Goal: Task Accomplishment & Management: Use online tool/utility

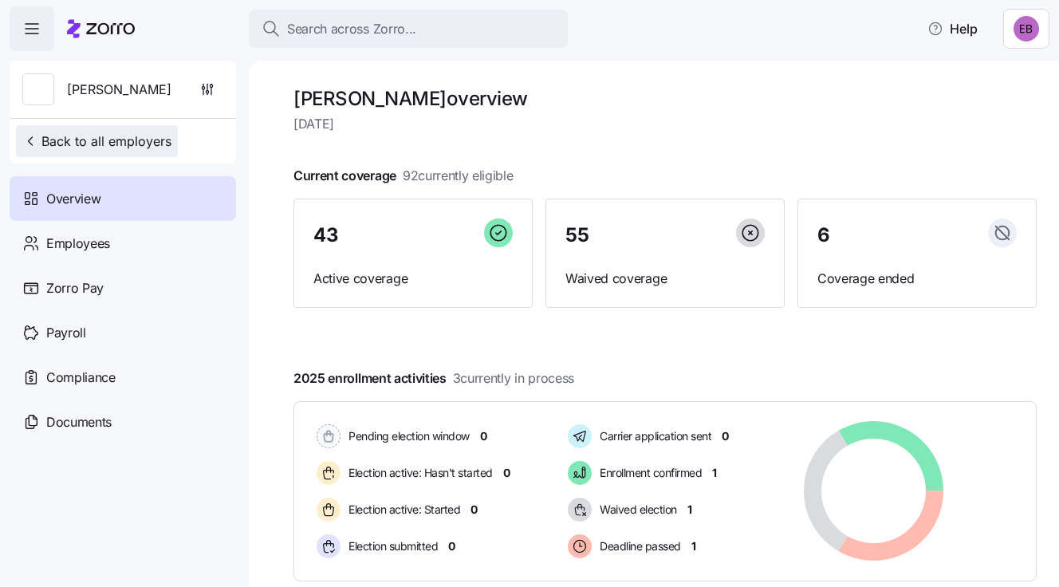
click at [81, 137] on span "Back to all employers" at bounding box center [96, 141] width 149 height 19
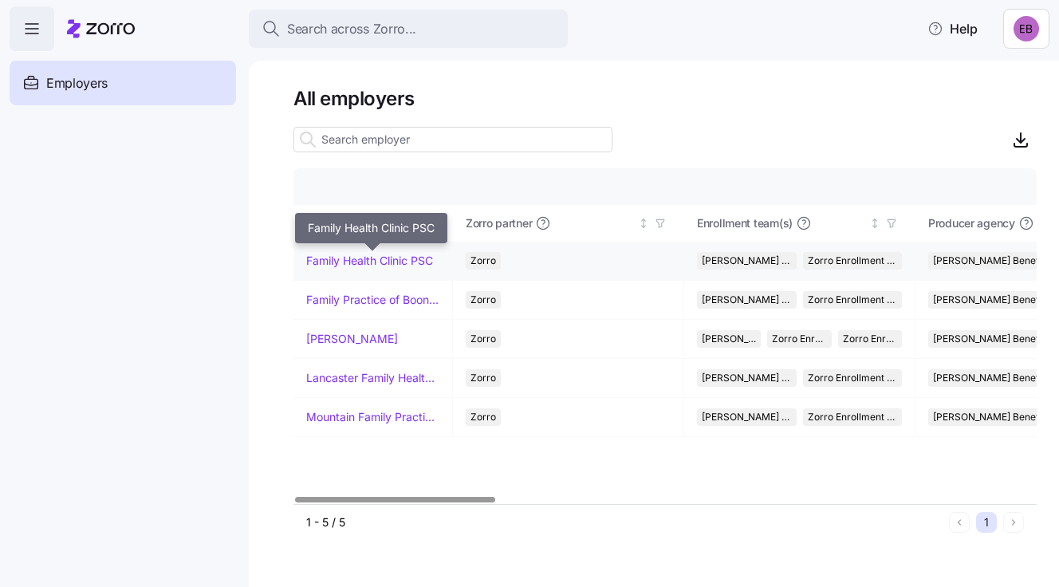
click at [345, 258] on link "Family Health Clinic PSC" at bounding box center [369, 261] width 127 height 16
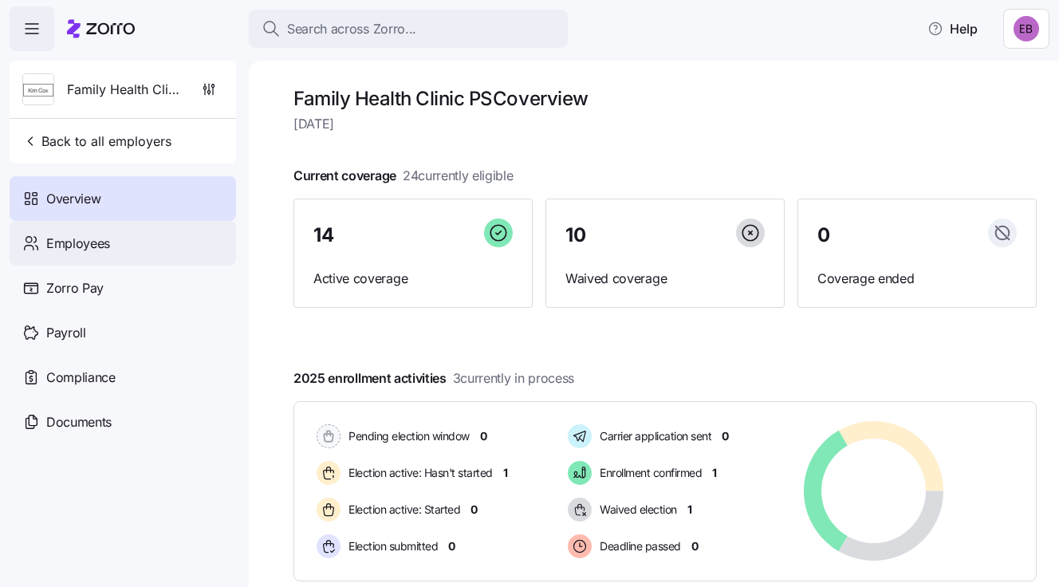
click at [97, 246] on span "Employees" at bounding box center [78, 244] width 64 height 20
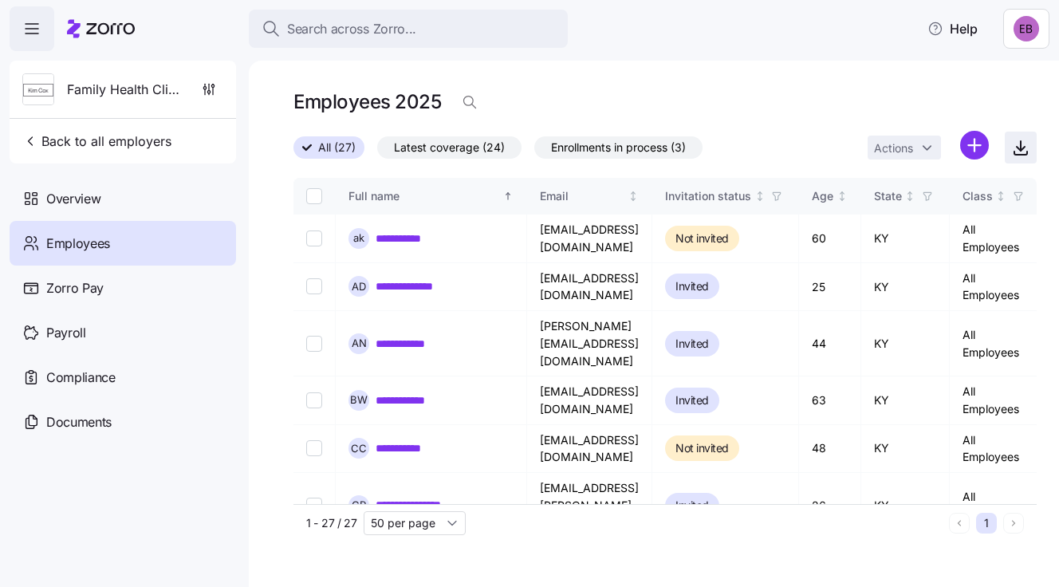
click at [1021, 149] on icon "button" at bounding box center [1021, 146] width 0 height 10
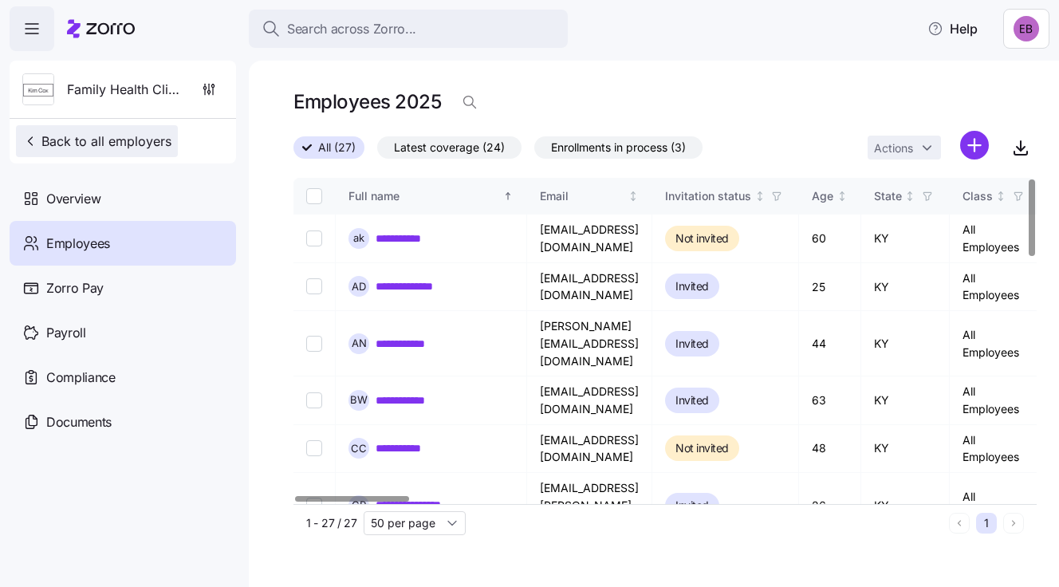
click at [73, 133] on span "Back to all employers" at bounding box center [96, 141] width 149 height 19
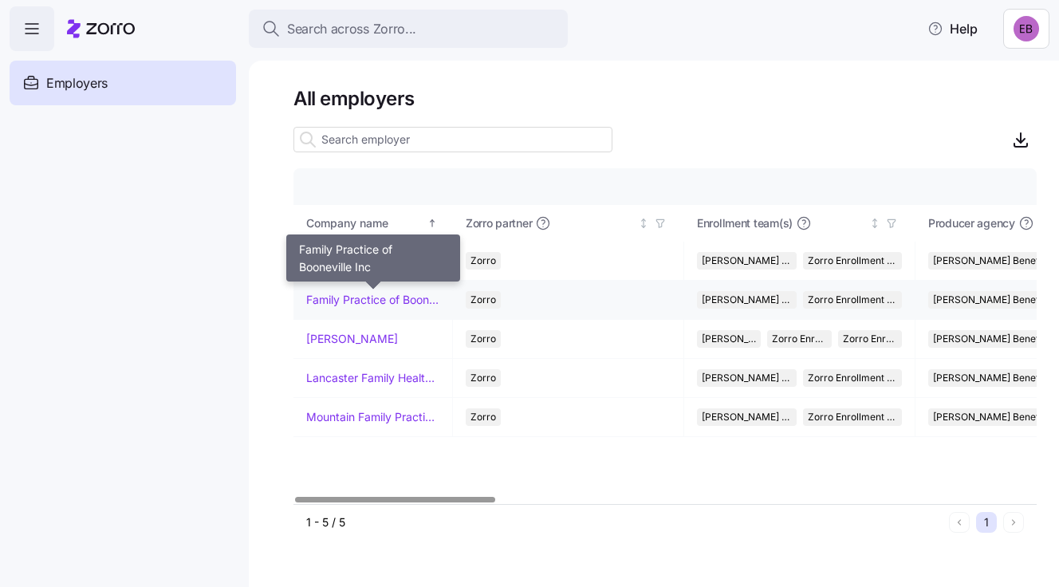
click at [342, 296] on link "Family Practice of Booneville Inc" at bounding box center [372, 300] width 133 height 16
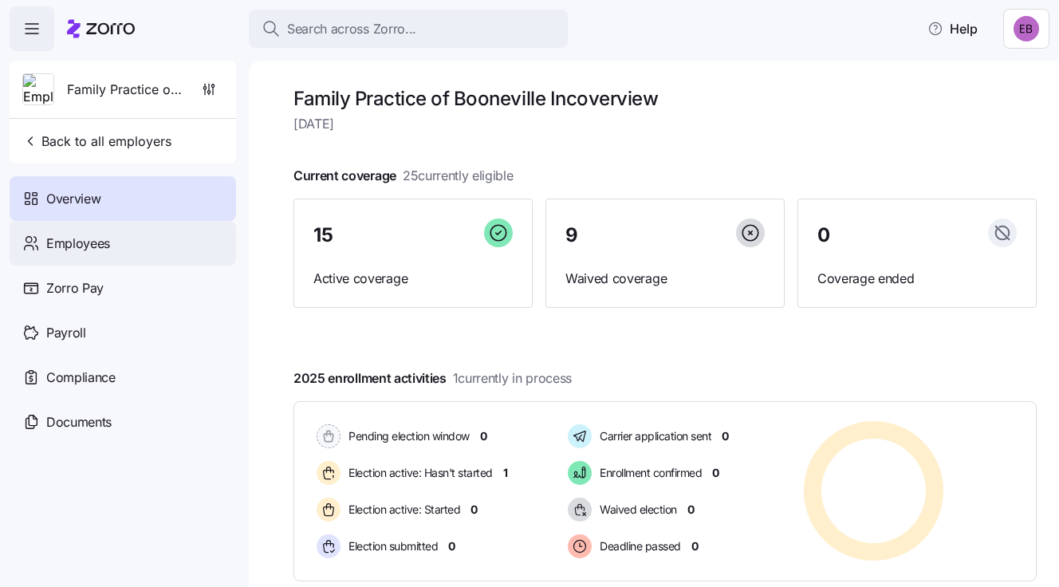
click at [65, 239] on span "Employees" at bounding box center [78, 244] width 64 height 20
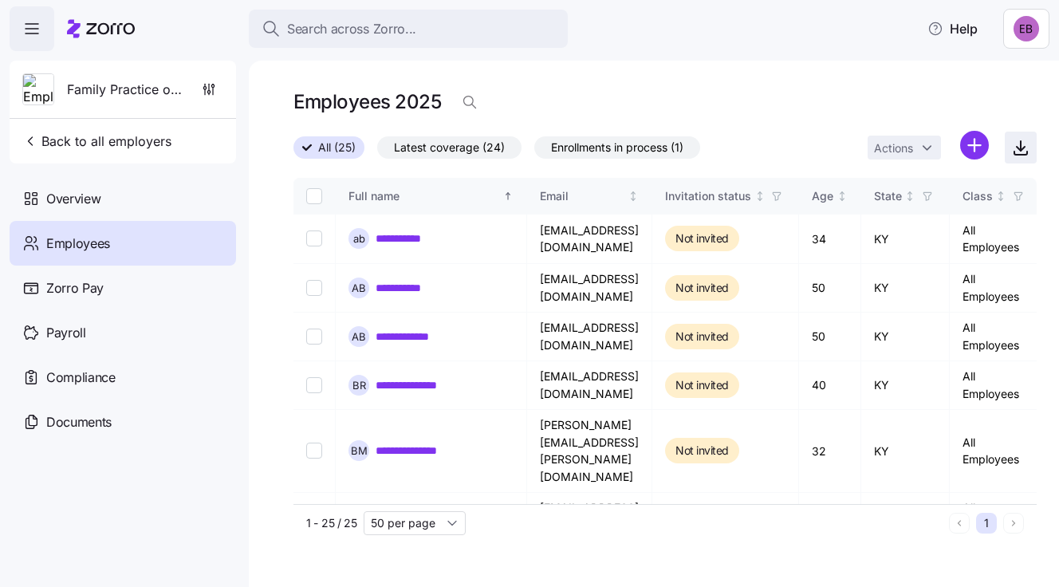
click at [1021, 151] on icon "button" at bounding box center [1021, 146] width 0 height 10
click at [156, 140] on span "Back to all employers" at bounding box center [96, 141] width 149 height 19
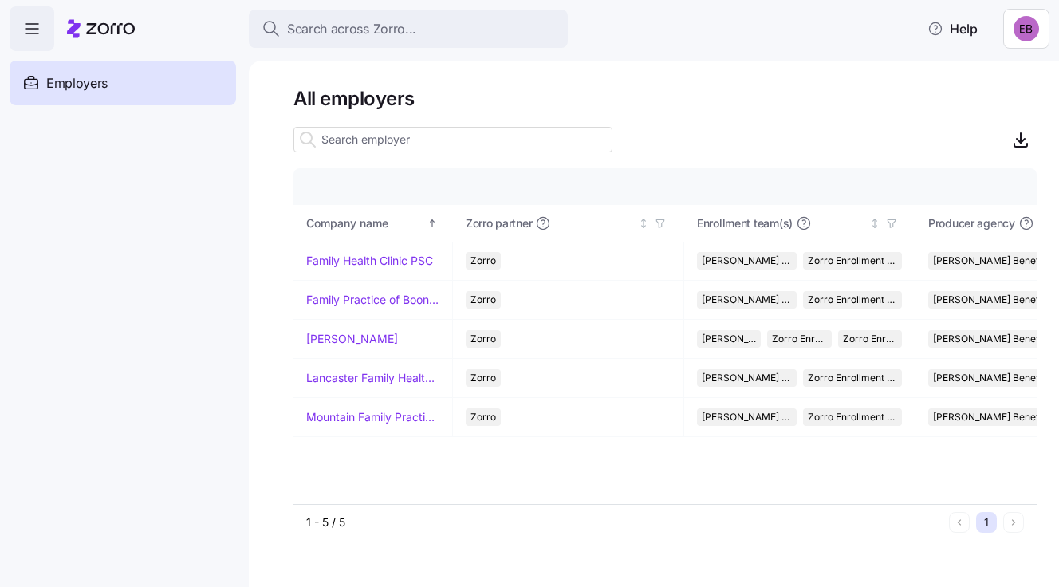
click at [155, 140] on nav "Employers Demo employers Prospects Demo prospects Agencies" at bounding box center [124, 319] width 249 height 536
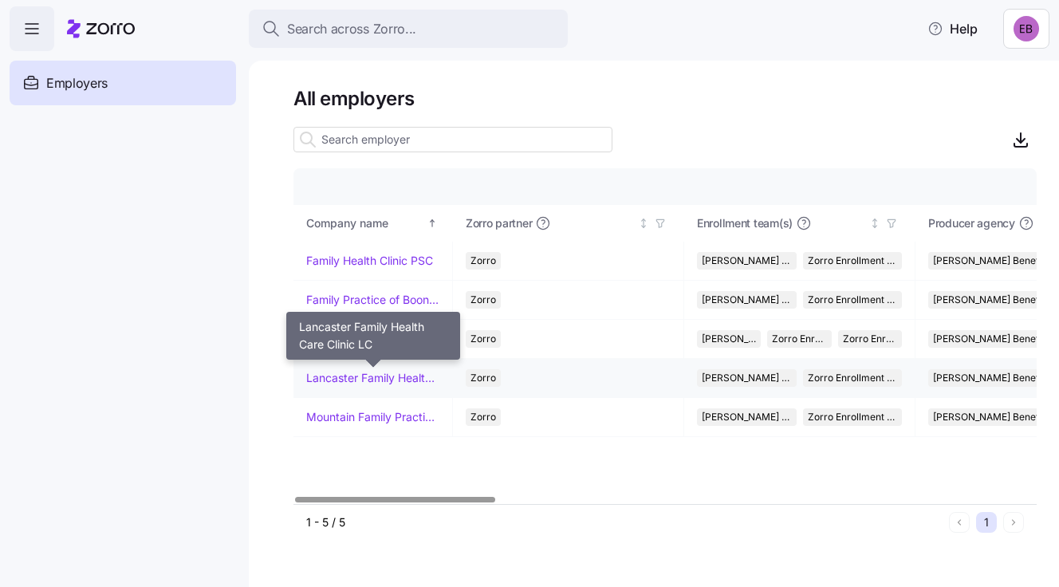
click at [327, 376] on link "Lancaster Family Health Care Clinic LC" at bounding box center [372, 378] width 133 height 16
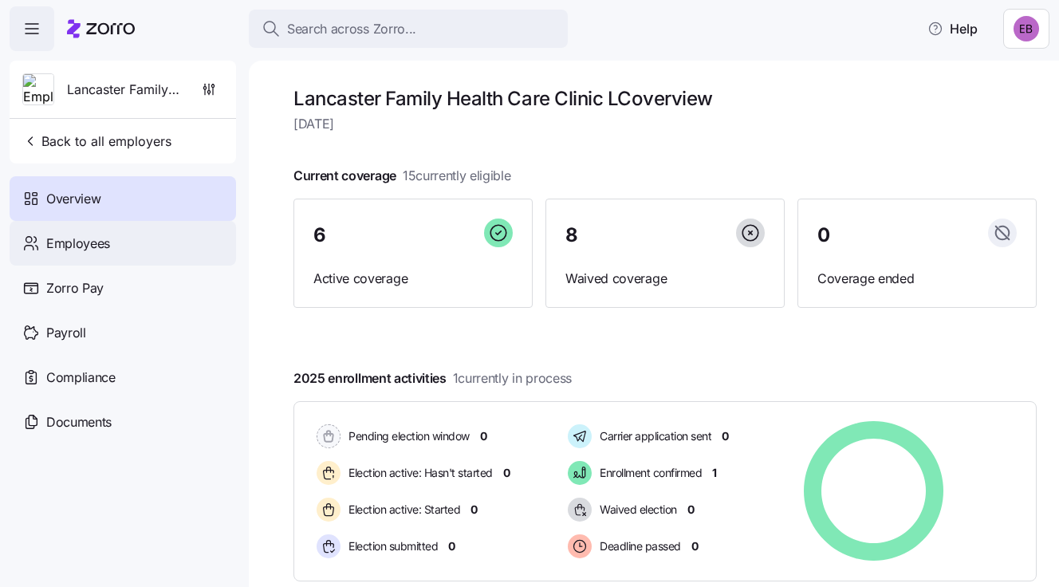
click at [82, 241] on span "Employees" at bounding box center [78, 244] width 64 height 20
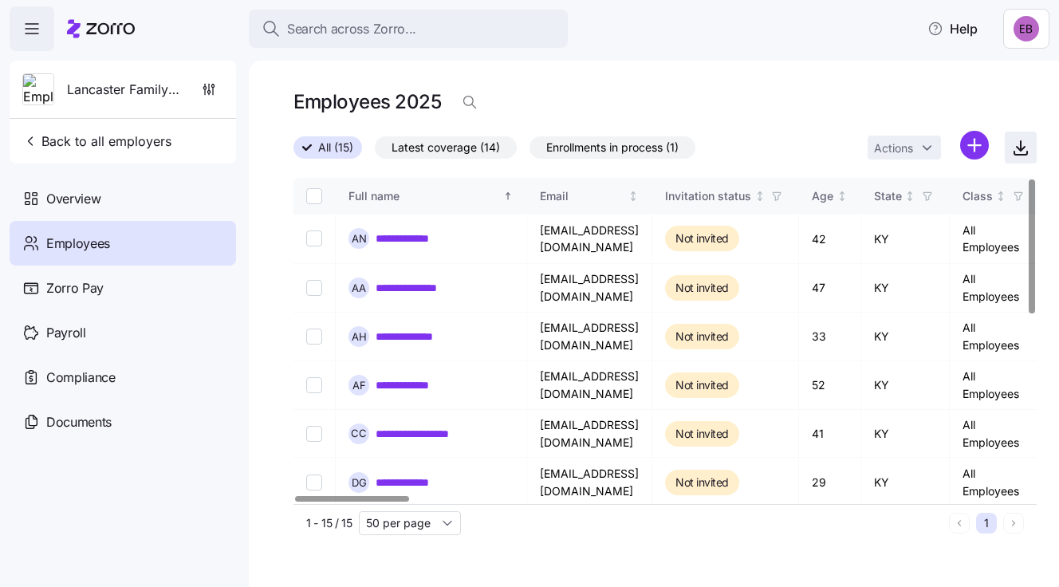
click at [1019, 148] on icon "button" at bounding box center [1020, 147] width 19 height 19
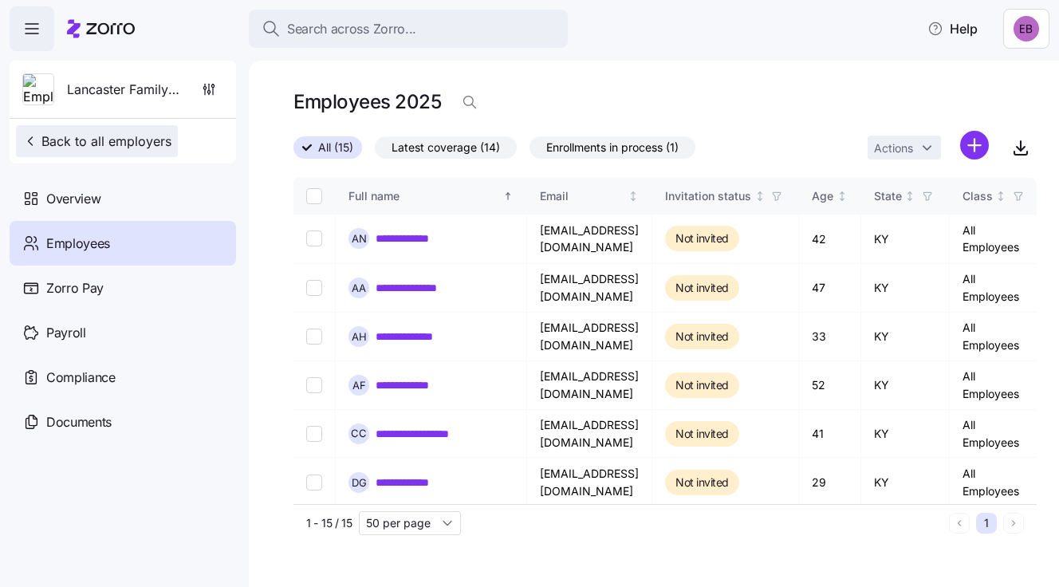
click at [106, 137] on span "Back to all employers" at bounding box center [96, 141] width 149 height 19
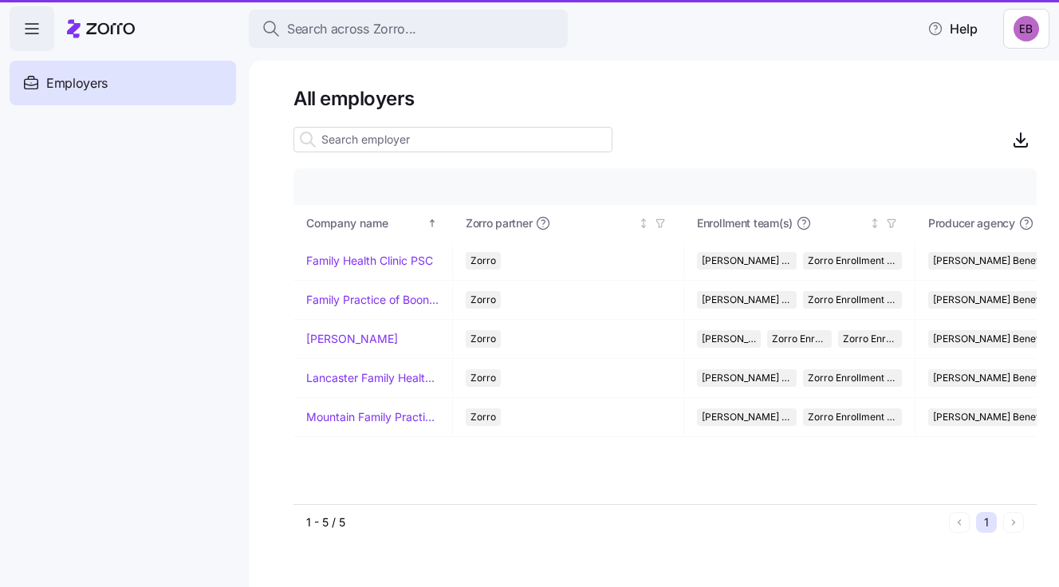
click at [104, 138] on nav "Employers Demo employers Prospects Demo prospects Agencies" at bounding box center [124, 319] width 249 height 536
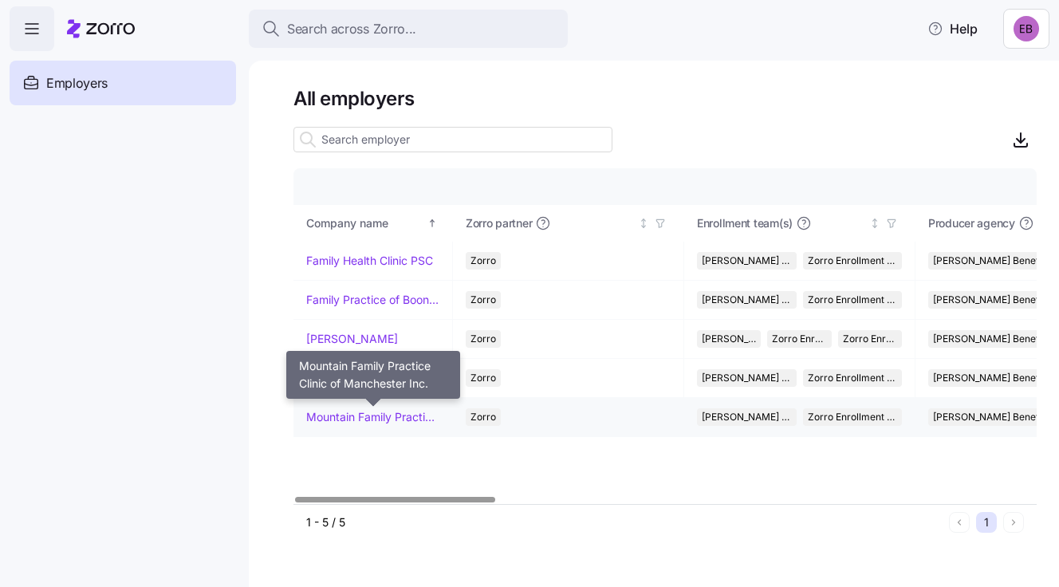
click at [328, 418] on link "Mountain Family Practice Clinic of Manchester Inc." at bounding box center [372, 417] width 133 height 16
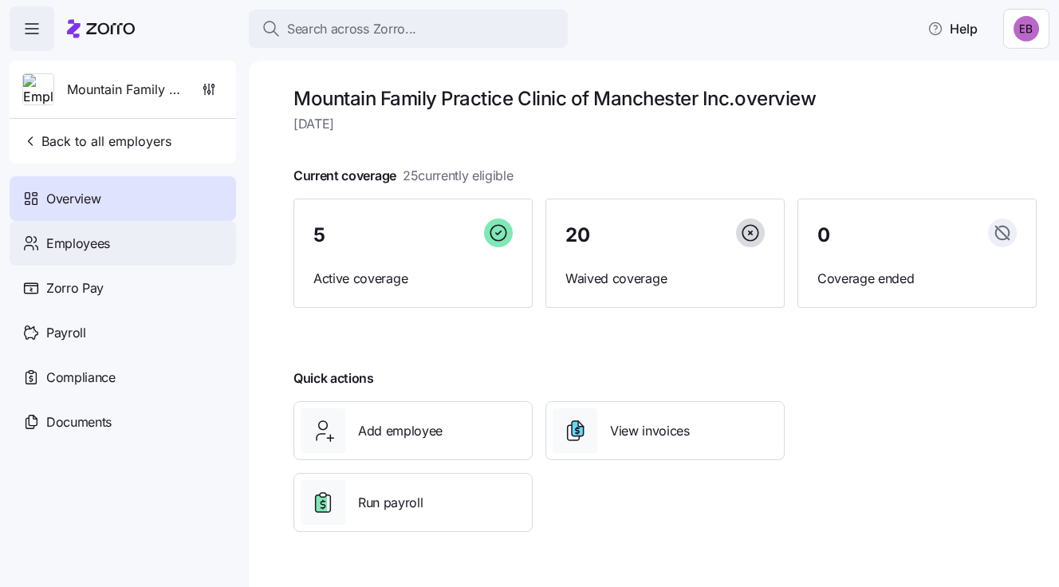
click at [81, 243] on span "Employees" at bounding box center [78, 244] width 64 height 20
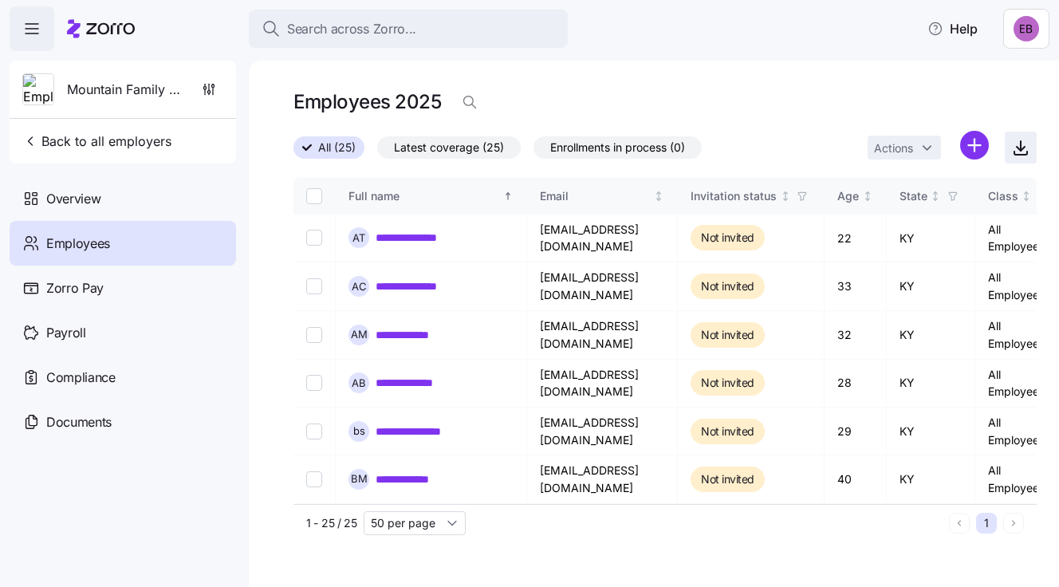
click at [1018, 148] on icon "button" at bounding box center [1021, 149] width 8 height 4
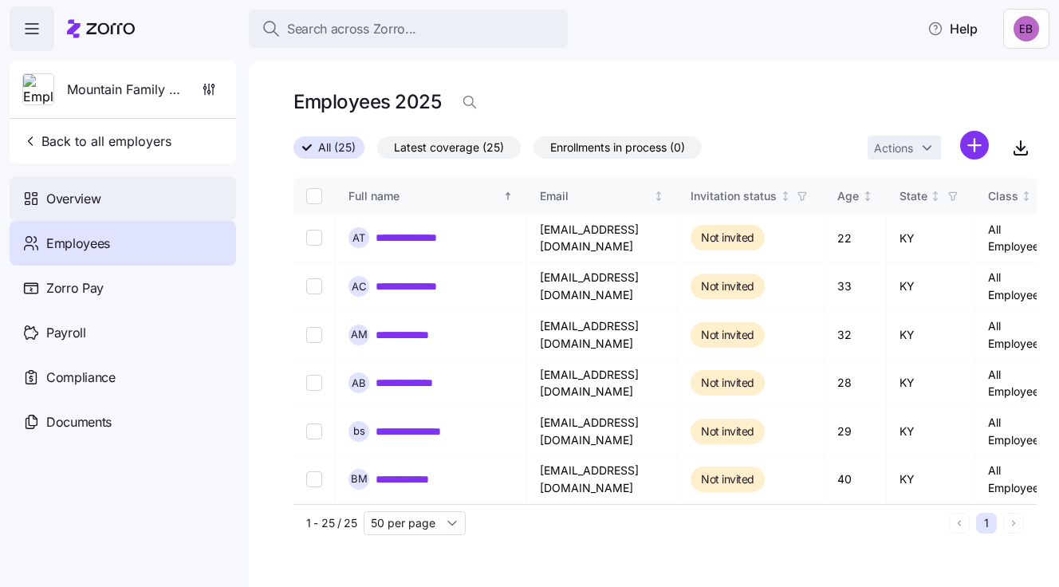
click at [77, 199] on span "Overview" at bounding box center [73, 199] width 54 height 20
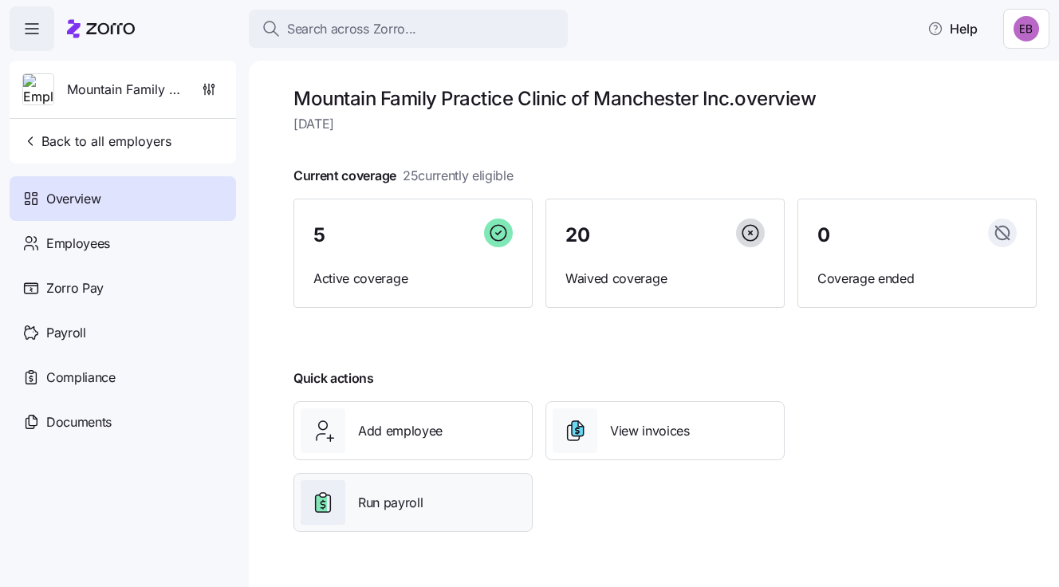
click at [384, 500] on span "Run payroll" at bounding box center [390, 503] width 65 height 20
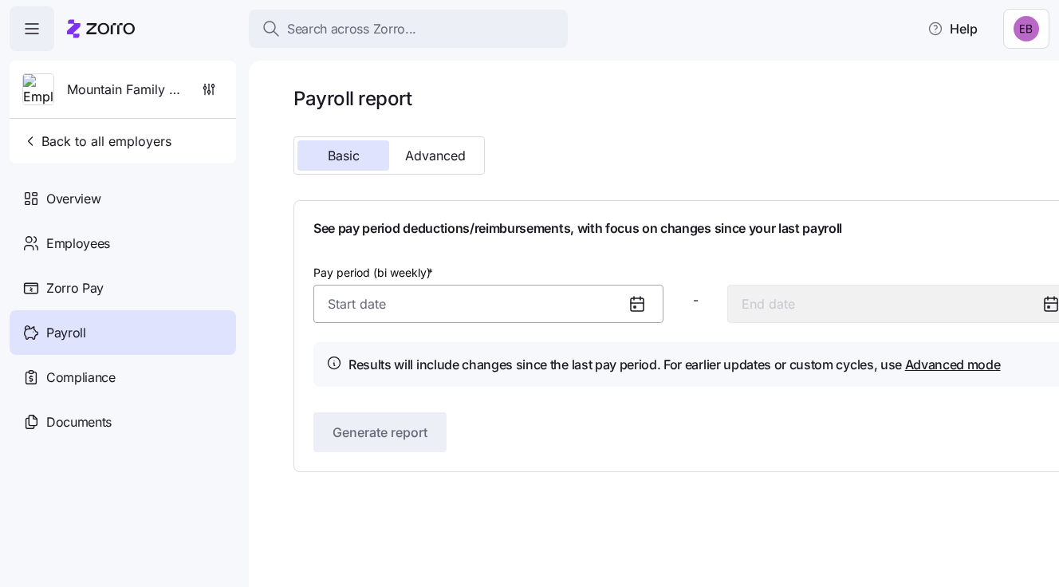
click at [370, 303] on input "Pay period (bi weekly) *" at bounding box center [488, 304] width 350 height 38
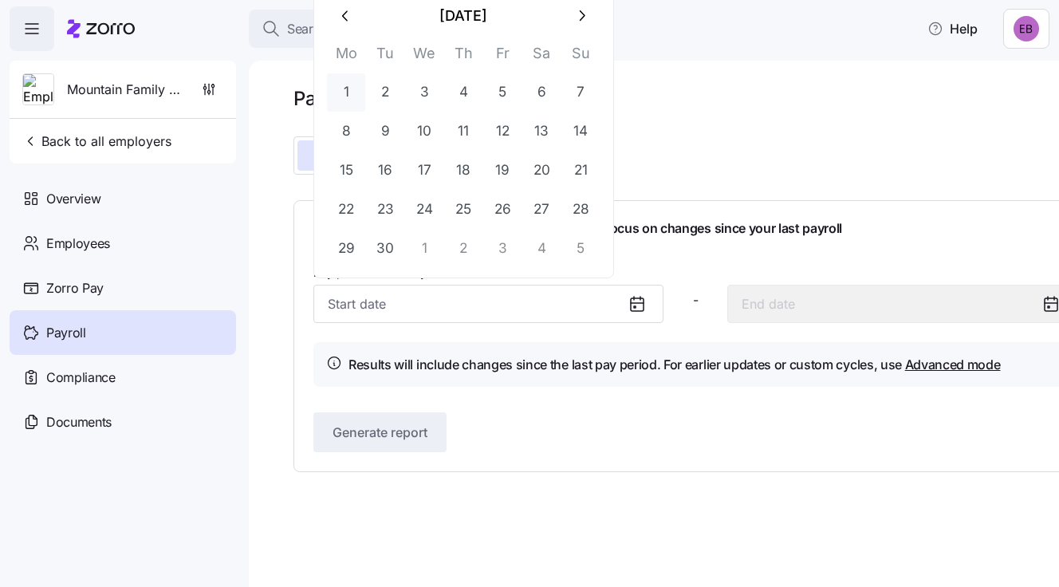
click at [345, 91] on button "1" at bounding box center [346, 92] width 38 height 38
type input "[DATE]"
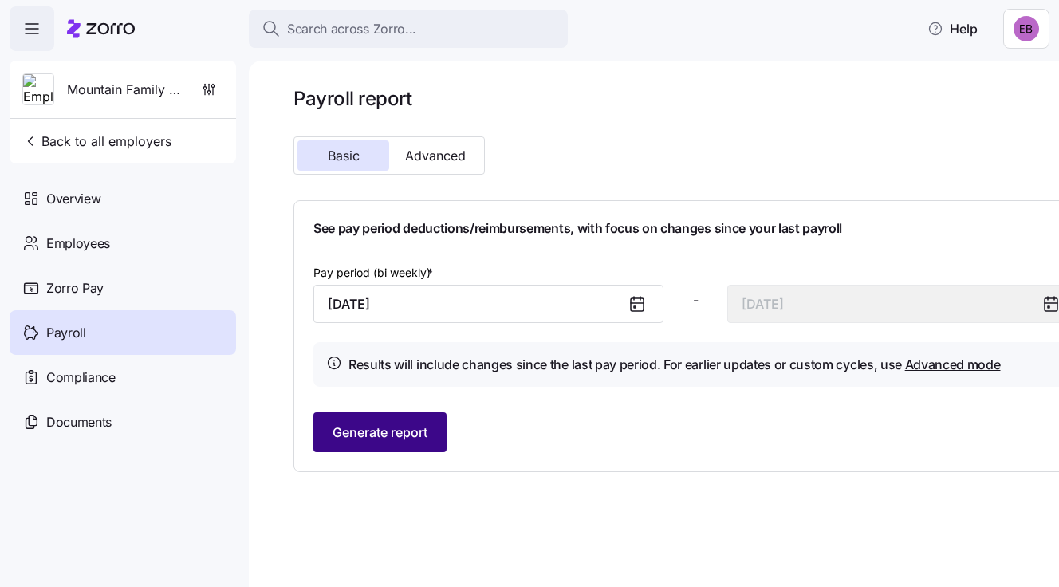
click at [370, 426] on span "Generate report" at bounding box center [380, 432] width 95 height 19
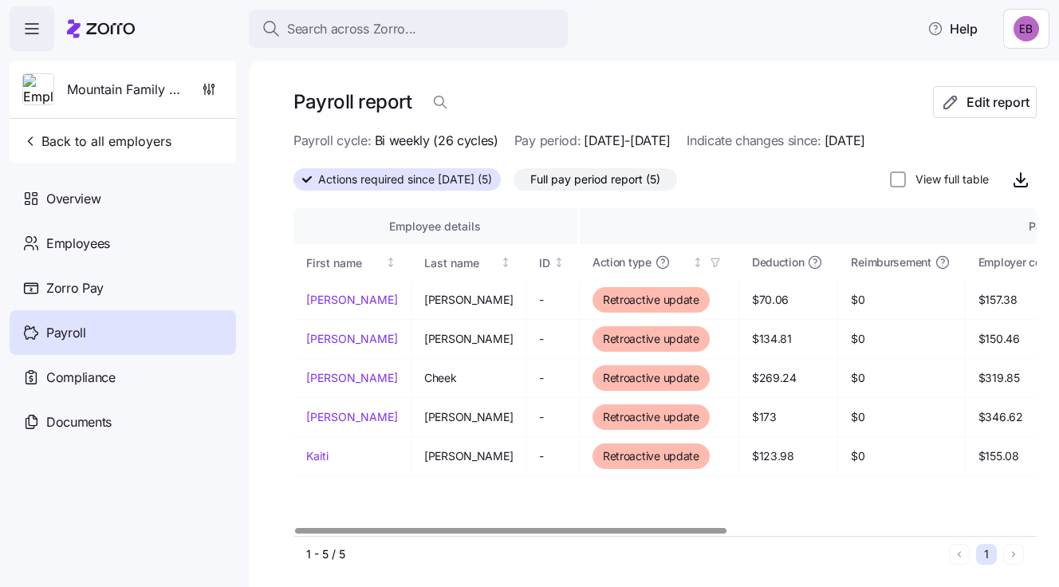
click at [502, 533] on div at bounding box center [664, 531] width 743 height 10
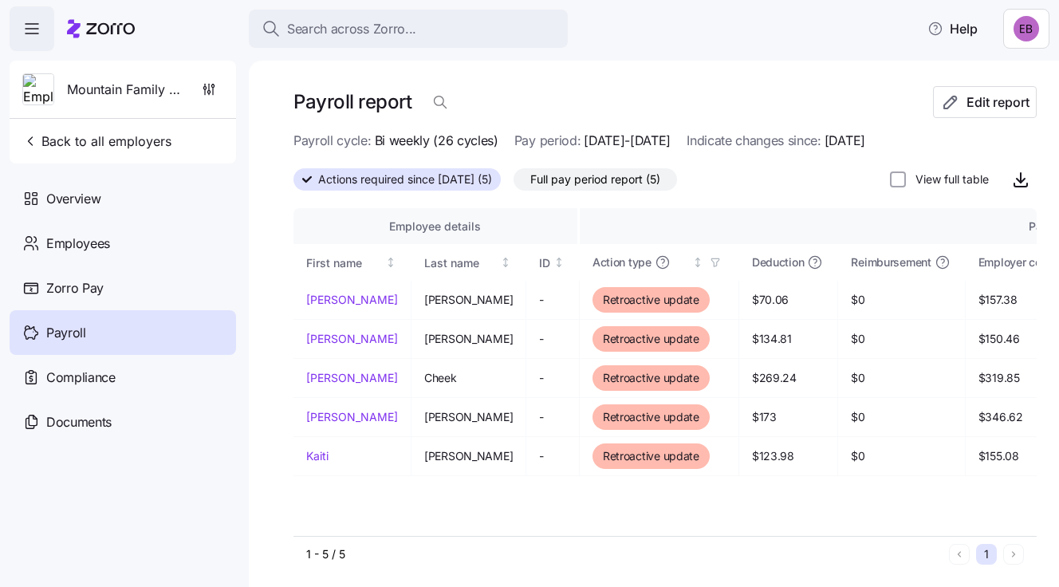
click at [660, 175] on span "Full pay period report (5)" at bounding box center [595, 179] width 130 height 21
click at [514, 183] on input "Full pay period report (5)" at bounding box center [514, 183] width 0 height 0
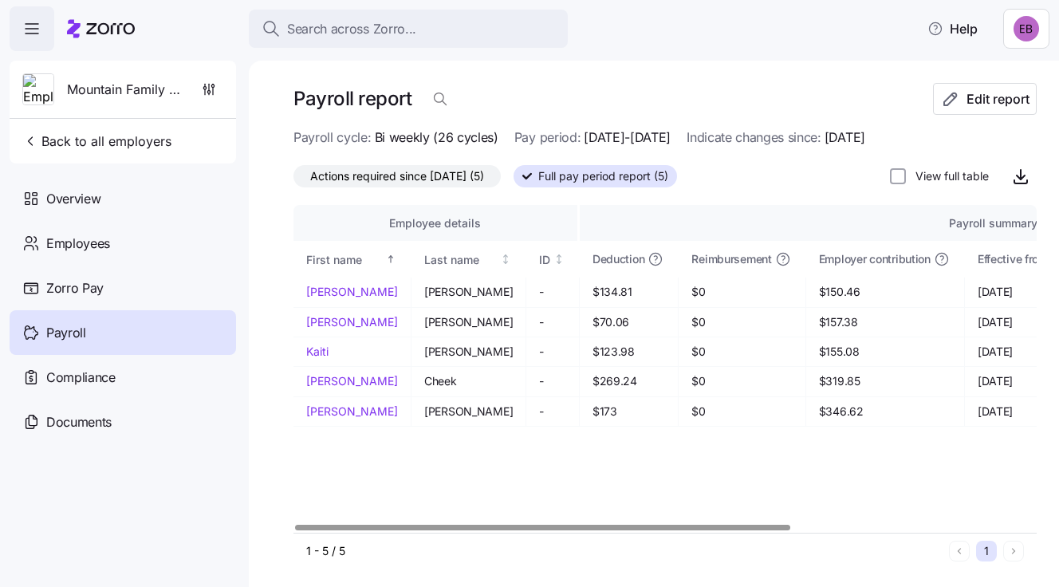
scroll to position [3, 0]
click at [1021, 171] on icon "button" at bounding box center [1021, 175] width 0 height 10
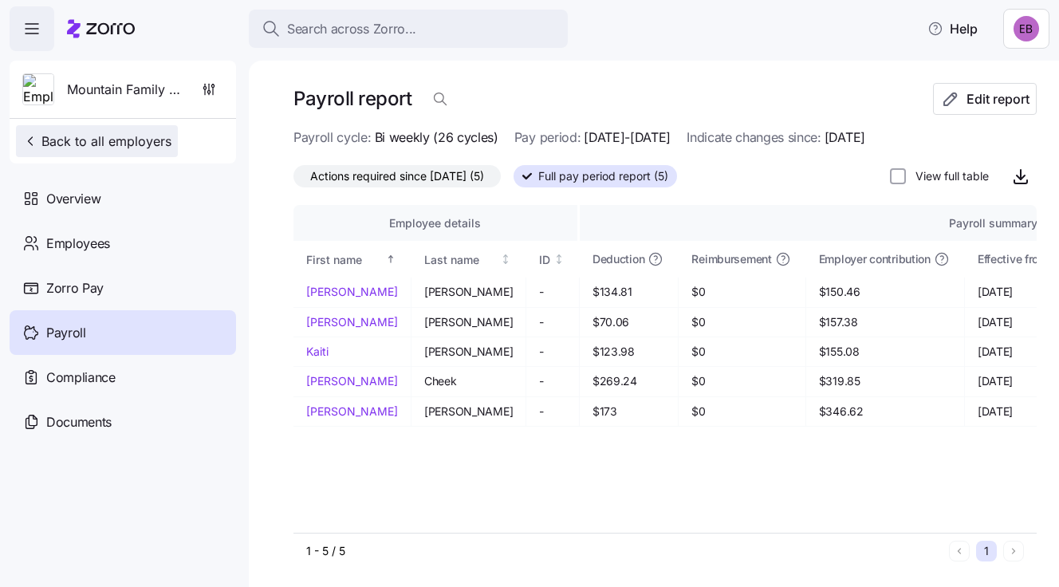
click at [100, 137] on span "Back to all employers" at bounding box center [96, 141] width 149 height 19
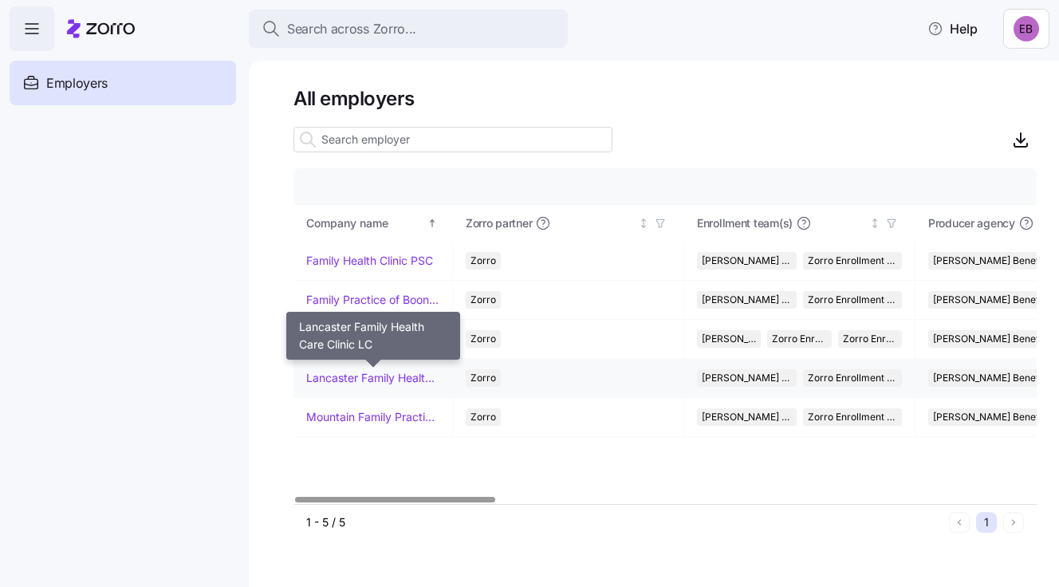
click at [317, 376] on link "Lancaster Family Health Care Clinic LC" at bounding box center [372, 378] width 133 height 16
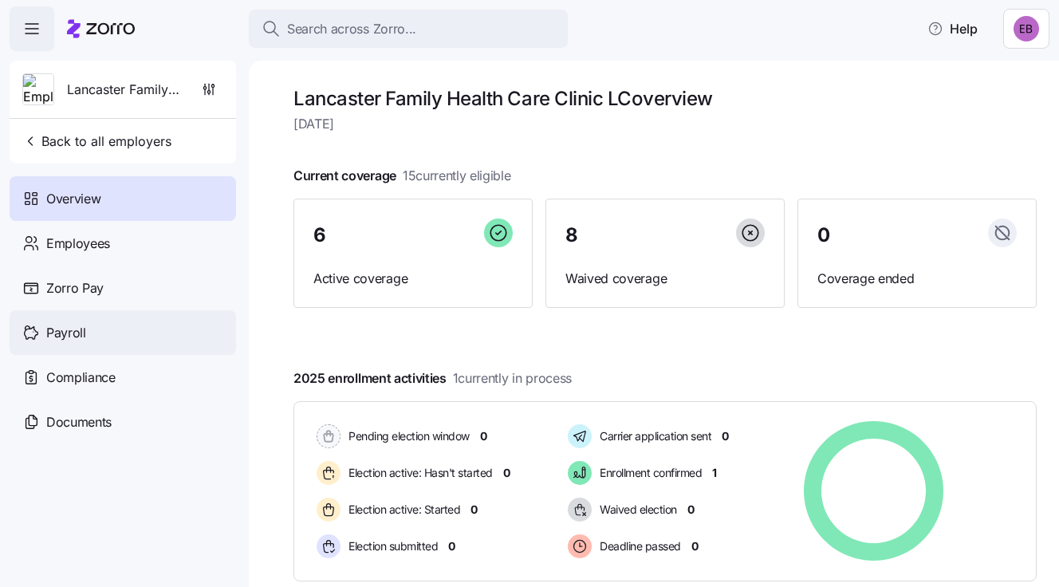
click at [75, 329] on span "Payroll" at bounding box center [66, 333] width 40 height 20
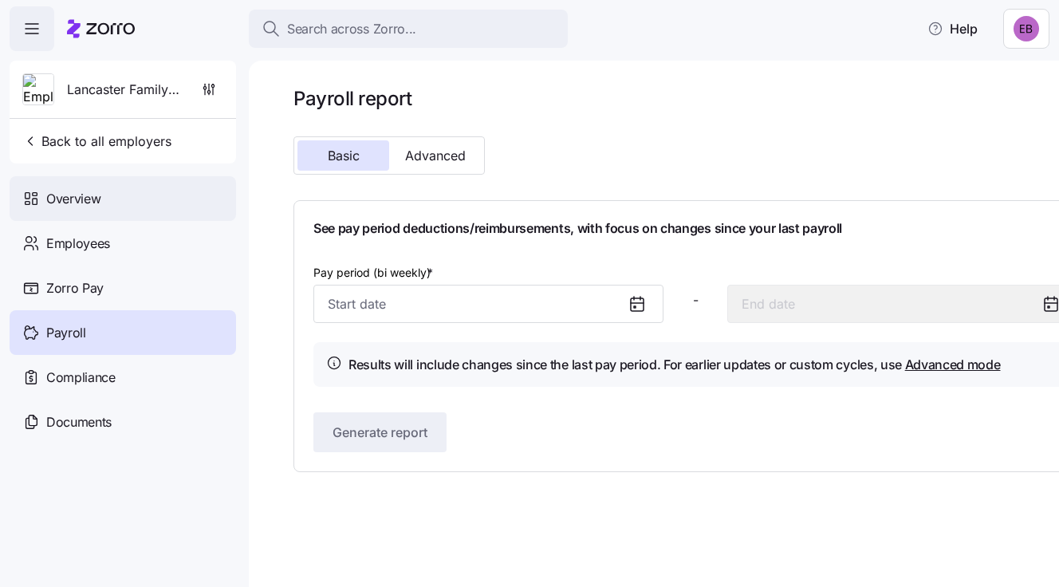
click at [88, 192] on span "Overview" at bounding box center [73, 199] width 54 height 20
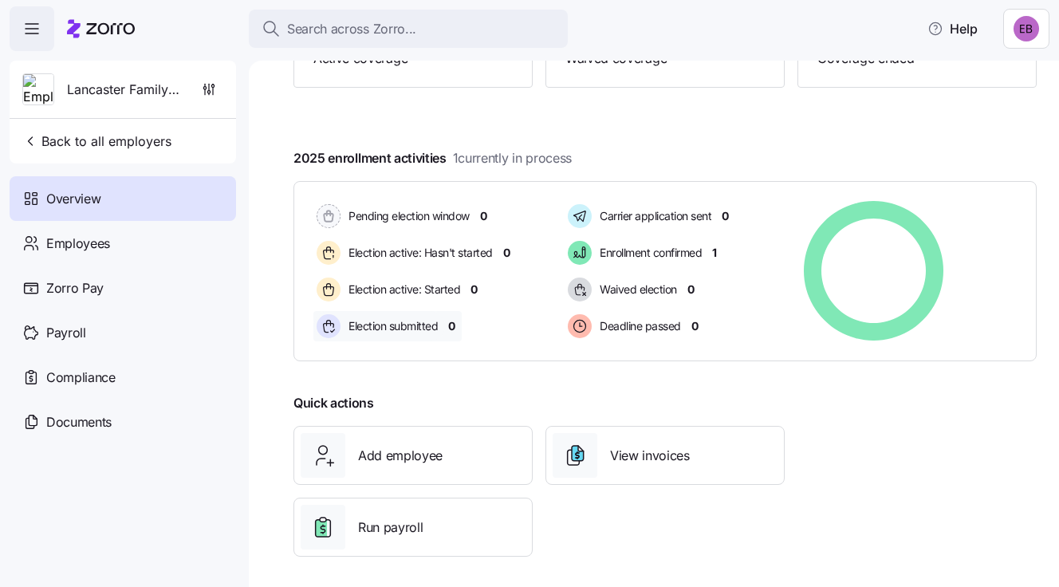
scroll to position [226, 0]
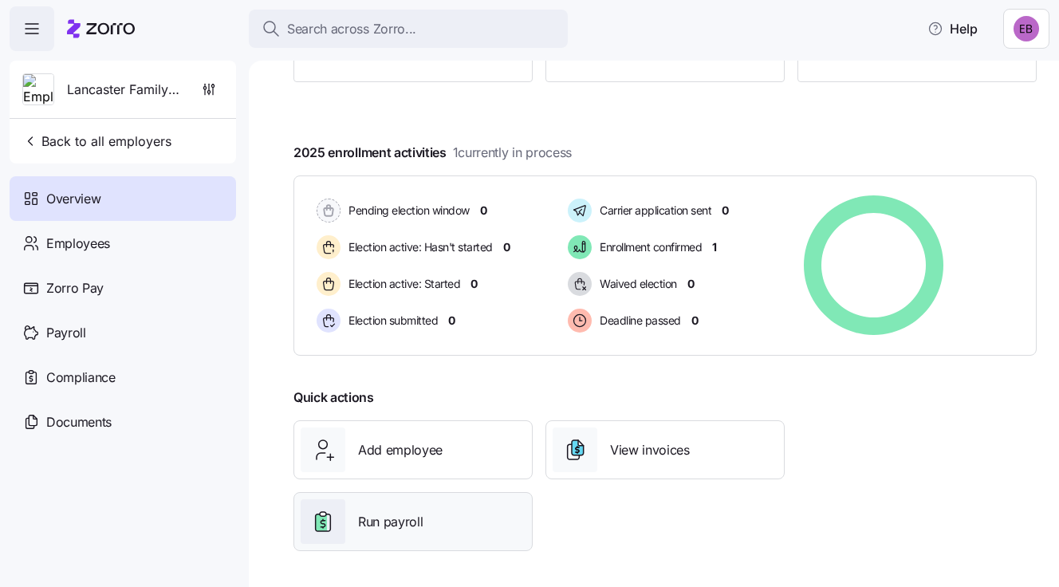
click at [384, 517] on span "Run payroll" at bounding box center [390, 522] width 65 height 20
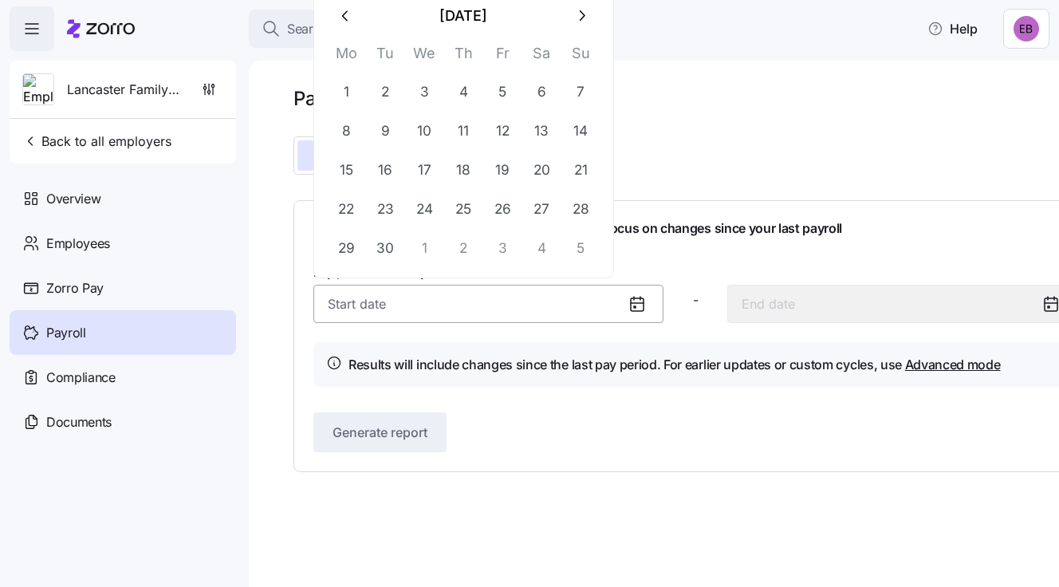
click at [341, 298] on input "Pay period (bi weekly) *" at bounding box center [488, 304] width 350 height 38
click at [343, 92] on button "1" at bounding box center [346, 92] width 38 height 38
type input "[DATE]"
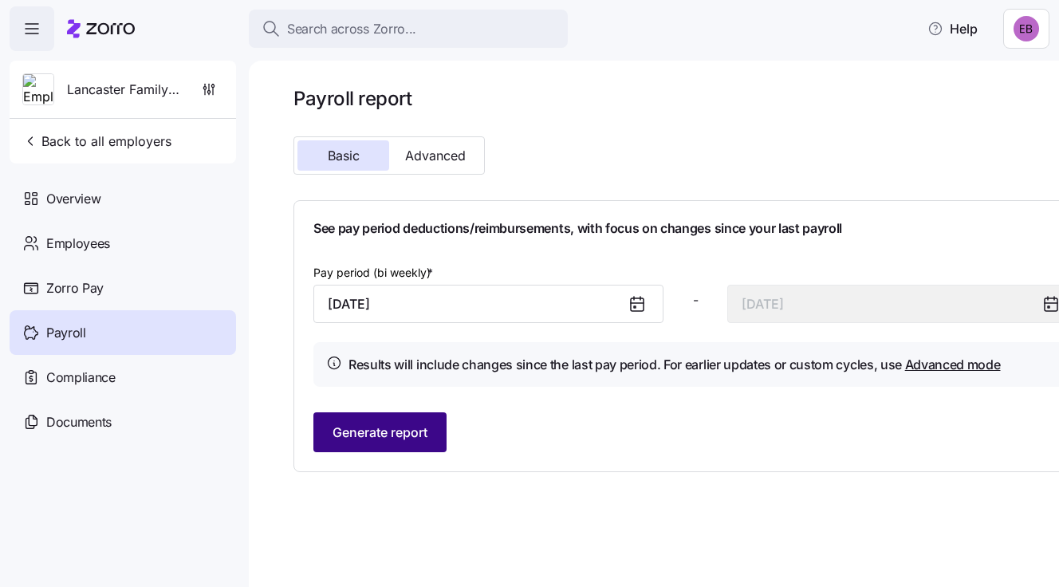
click at [397, 429] on span "Generate report" at bounding box center [380, 432] width 95 height 19
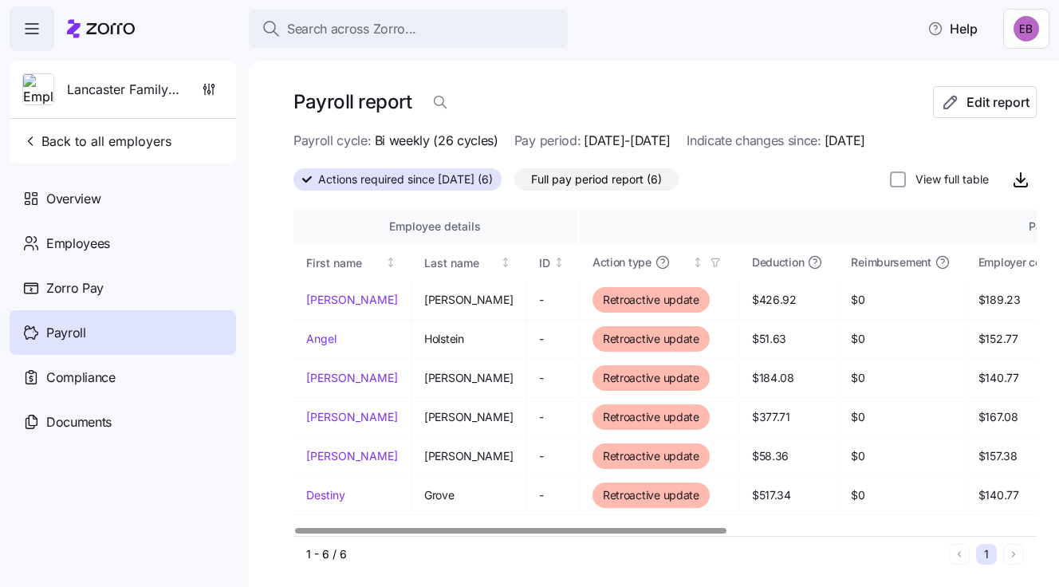
click at [574, 169] on span "Full pay period report (6)" at bounding box center [596, 179] width 131 height 21
click at [514, 183] on input "Full pay period report (6)" at bounding box center [514, 183] width 0 height 0
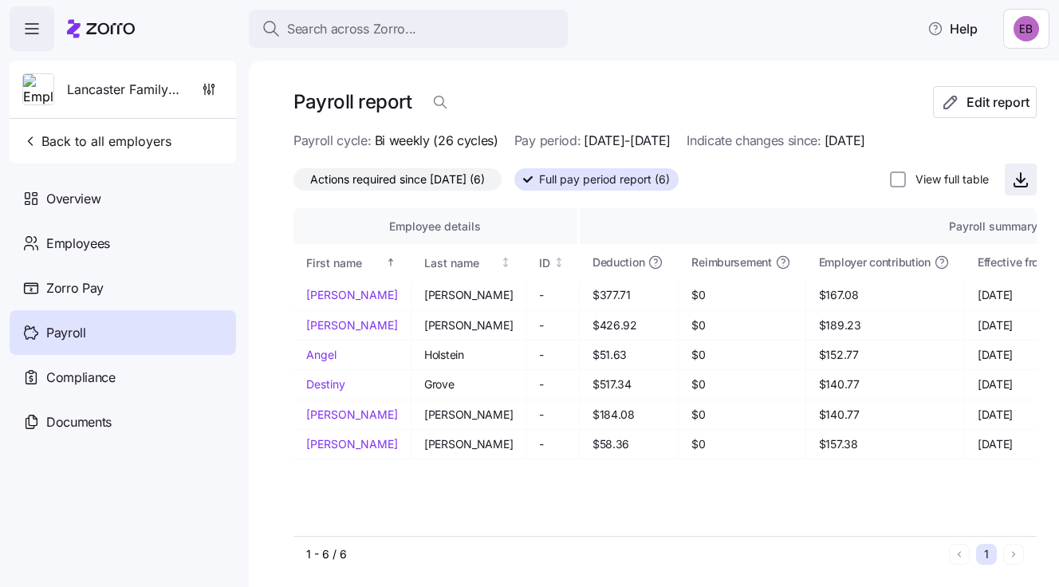
click at [1011, 178] on icon "button" at bounding box center [1020, 179] width 19 height 19
click at [128, 137] on span "Back to all employers" at bounding box center [96, 141] width 149 height 19
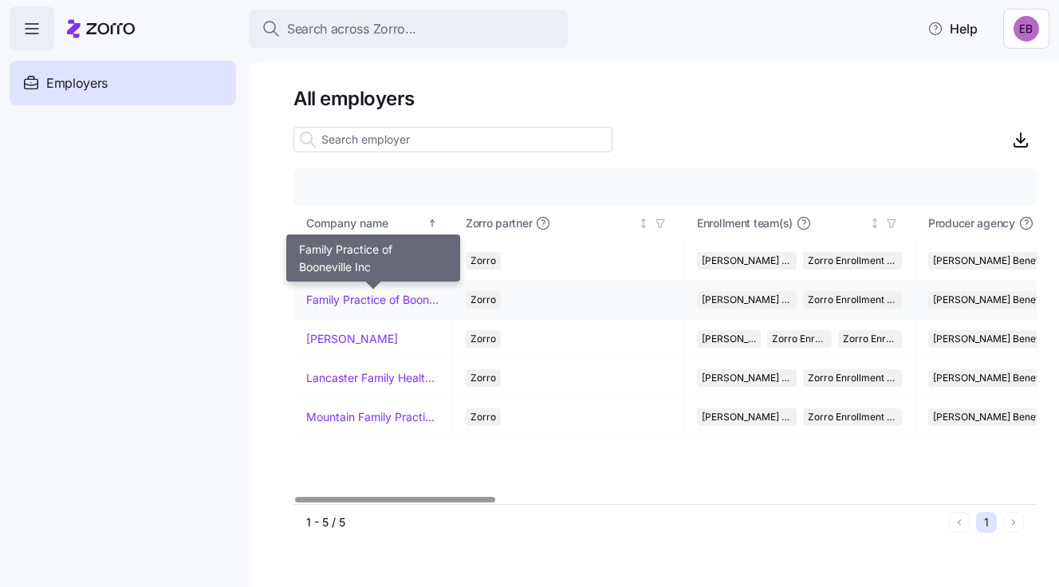
click at [336, 296] on link "Family Practice of Booneville Inc" at bounding box center [372, 300] width 133 height 16
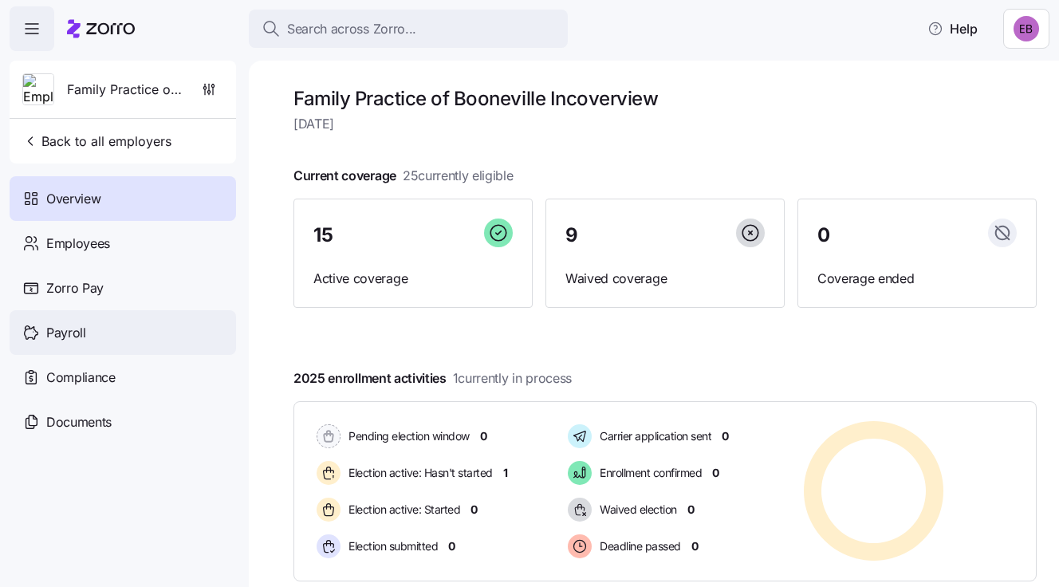
click at [71, 329] on span "Payroll" at bounding box center [66, 333] width 40 height 20
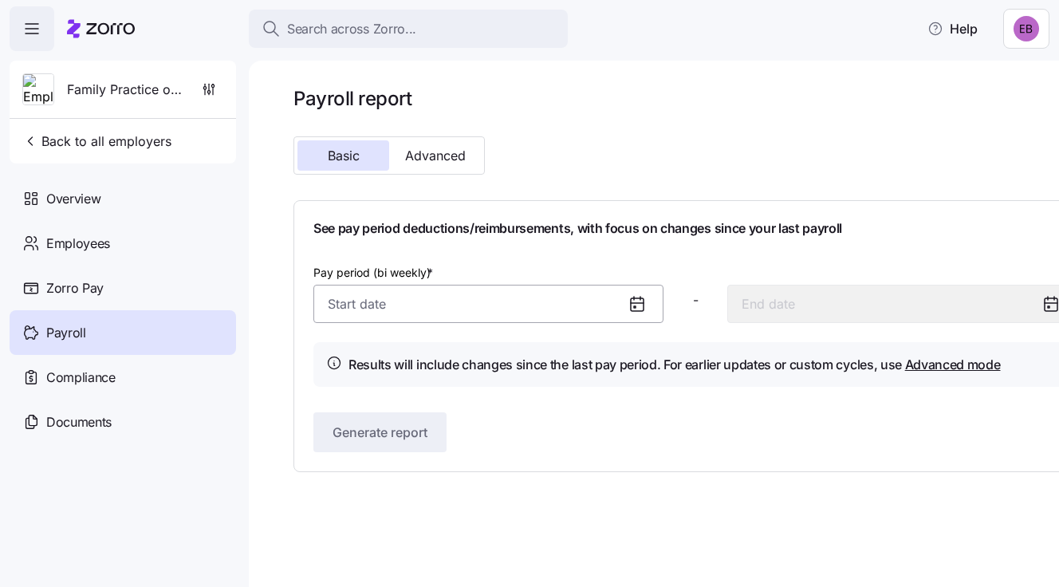
click at [350, 309] on input "Pay period (bi weekly) *" at bounding box center [488, 304] width 350 height 38
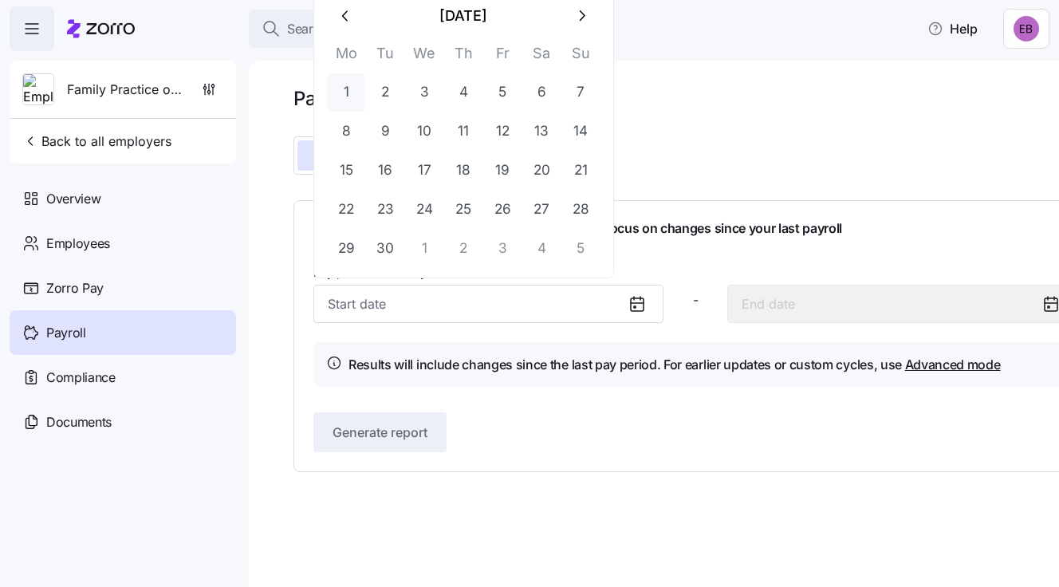
click at [348, 91] on button "1" at bounding box center [346, 92] width 38 height 38
type input "[DATE]"
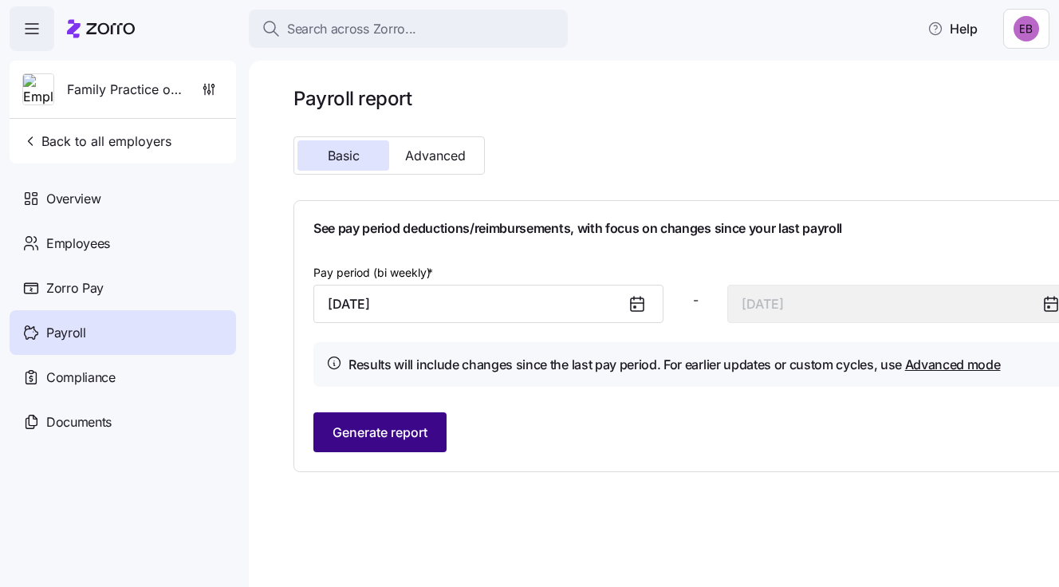
click at [383, 436] on span "Generate report" at bounding box center [380, 432] width 95 height 19
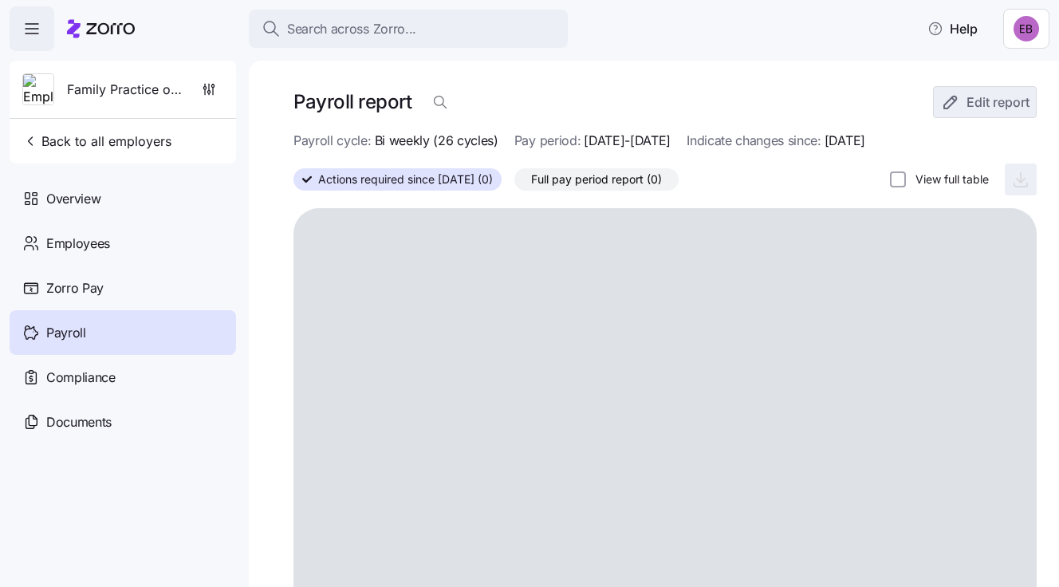
click at [595, 172] on span "Full pay period report (0)" at bounding box center [596, 179] width 131 height 21
click at [514, 183] on input "Full pay period report (0)" at bounding box center [514, 183] width 0 height 0
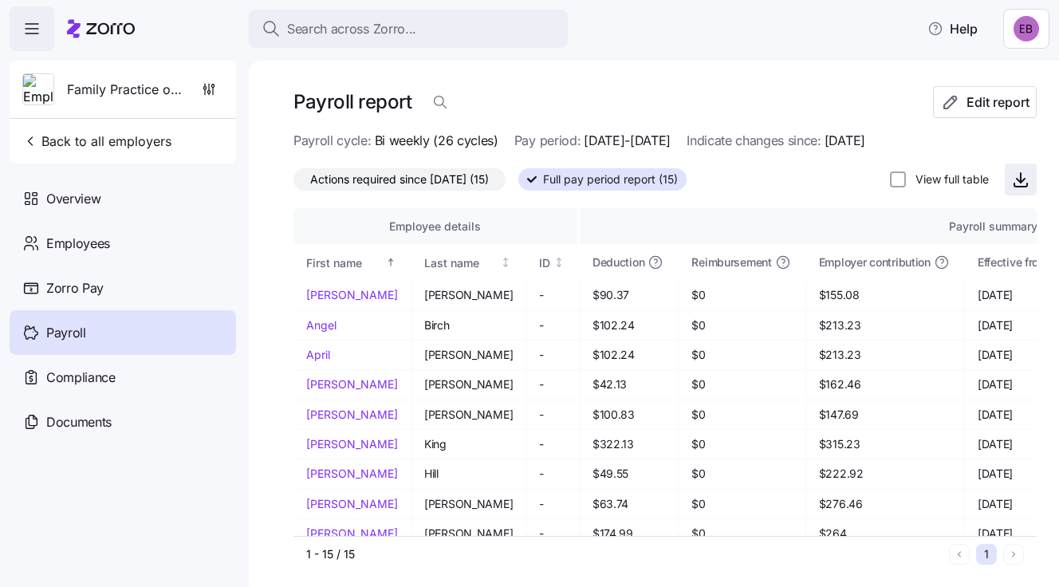
click at [1011, 180] on icon "button" at bounding box center [1020, 179] width 19 height 19
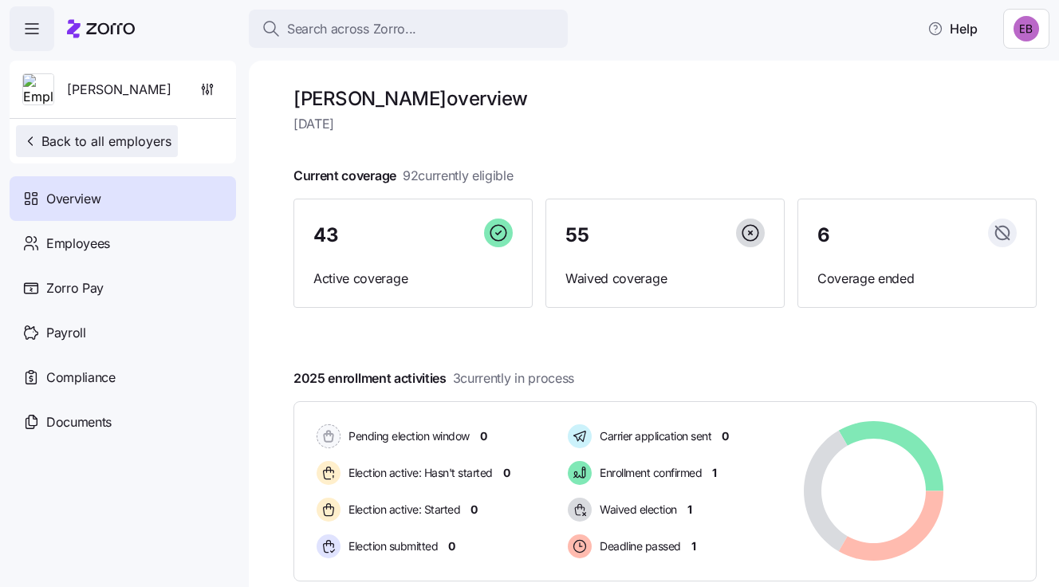
click at [89, 142] on span "Back to all employers" at bounding box center [96, 141] width 149 height 19
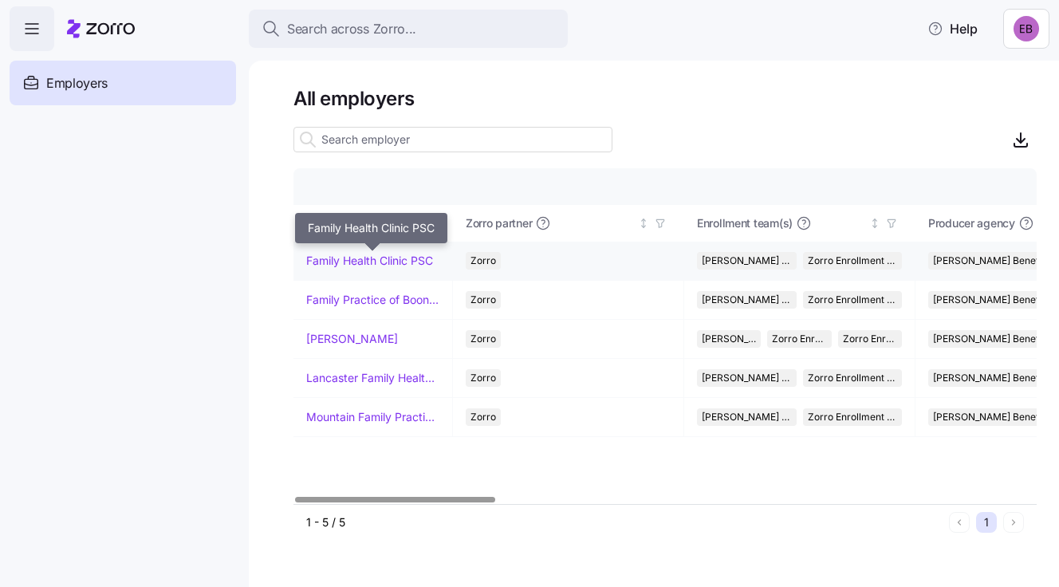
click at [331, 262] on link "Family Health Clinic PSC" at bounding box center [369, 261] width 127 height 16
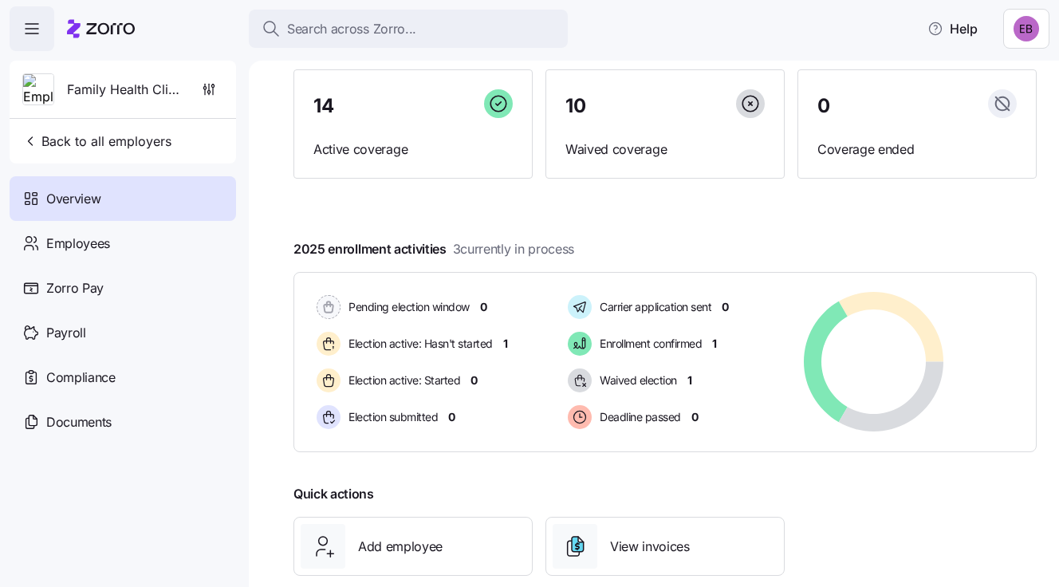
scroll to position [226, 0]
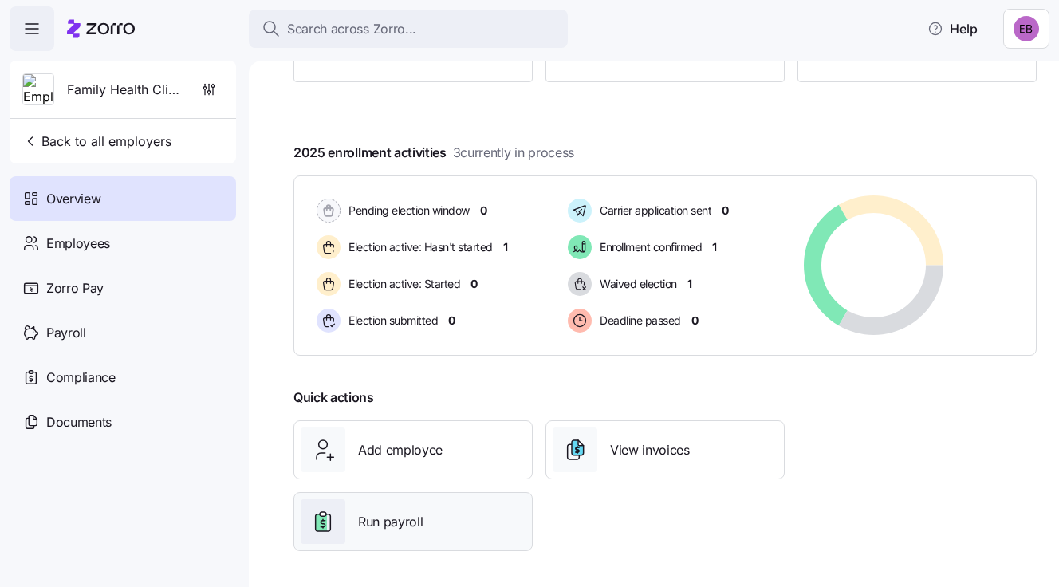
click at [388, 518] on span "Run payroll" at bounding box center [390, 522] width 65 height 20
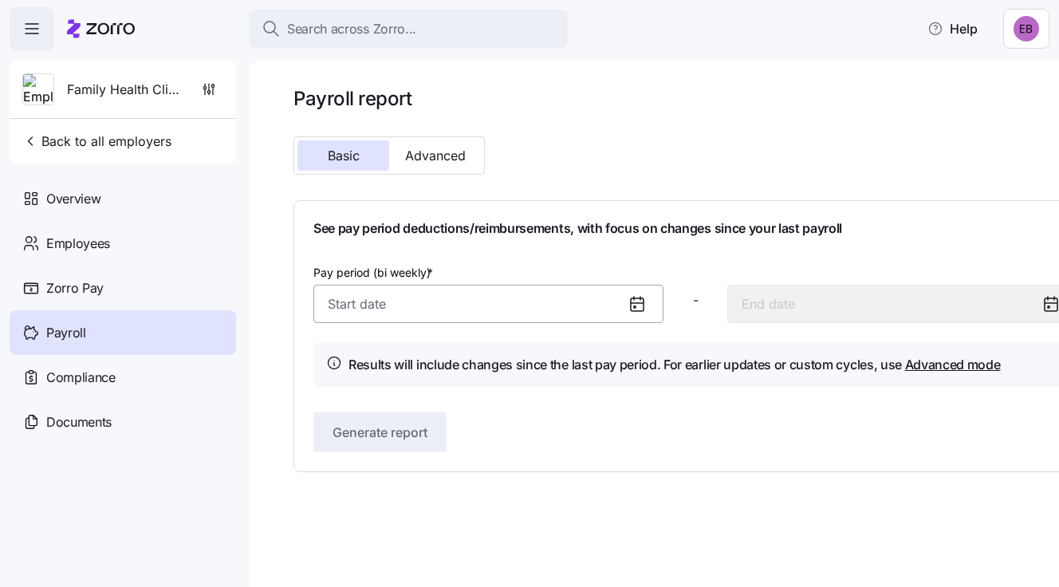
click at [382, 305] on input "Pay period (bi weekly) *" at bounding box center [488, 304] width 350 height 38
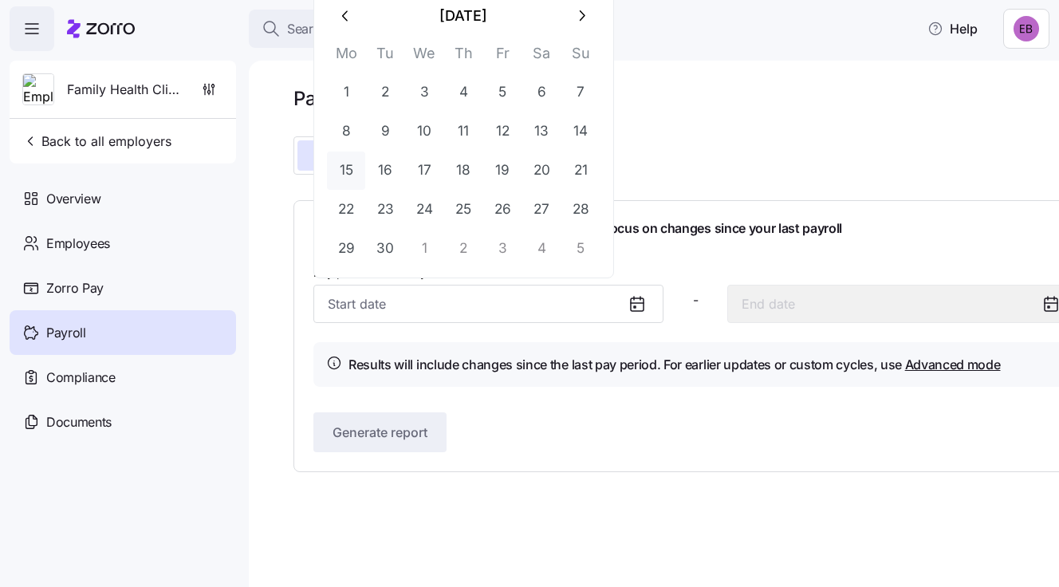
click at [347, 170] on button "15" at bounding box center [346, 171] width 38 height 38
type input "September 15, 2025"
type input "September 28, 2025"
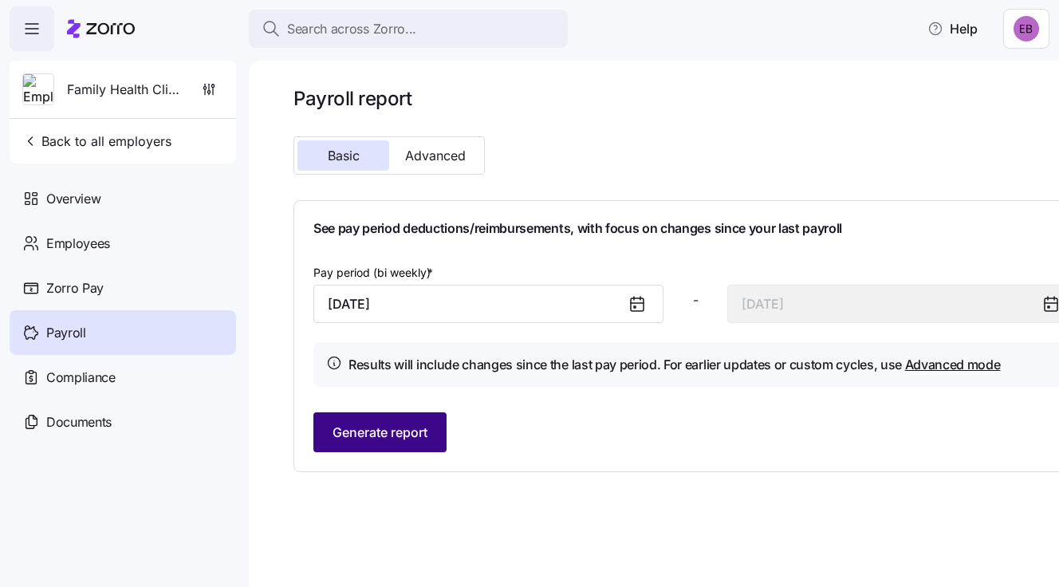
click at [370, 436] on span "Generate report" at bounding box center [380, 432] width 95 height 19
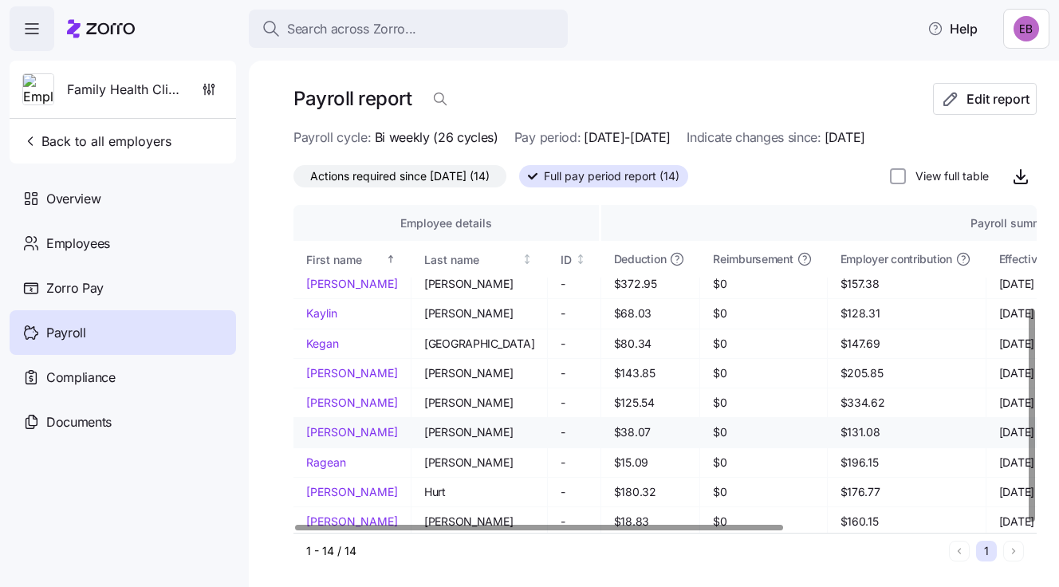
scroll to position [3, 0]
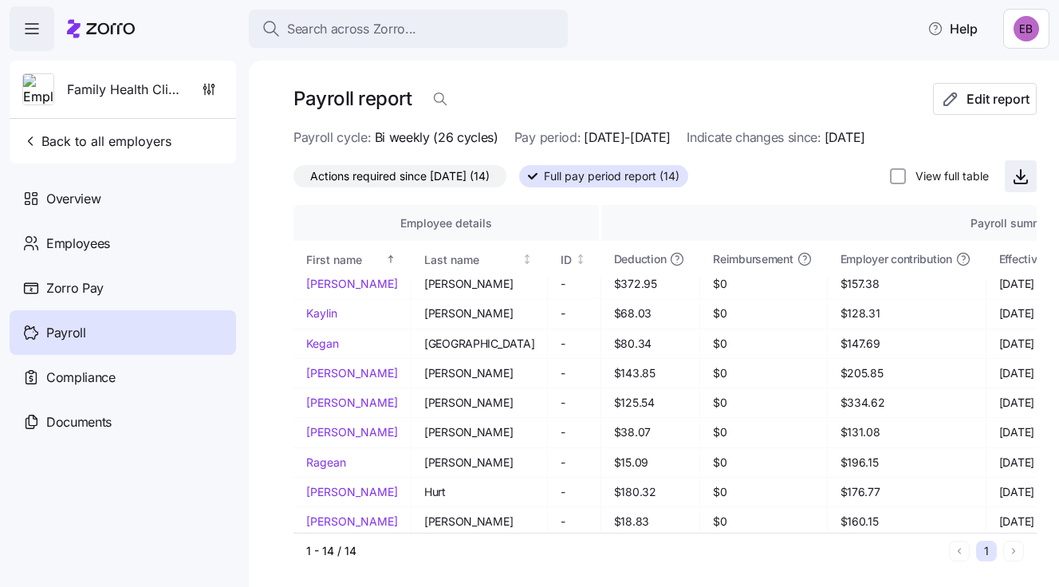
click at [1013, 173] on icon "button" at bounding box center [1020, 176] width 19 height 19
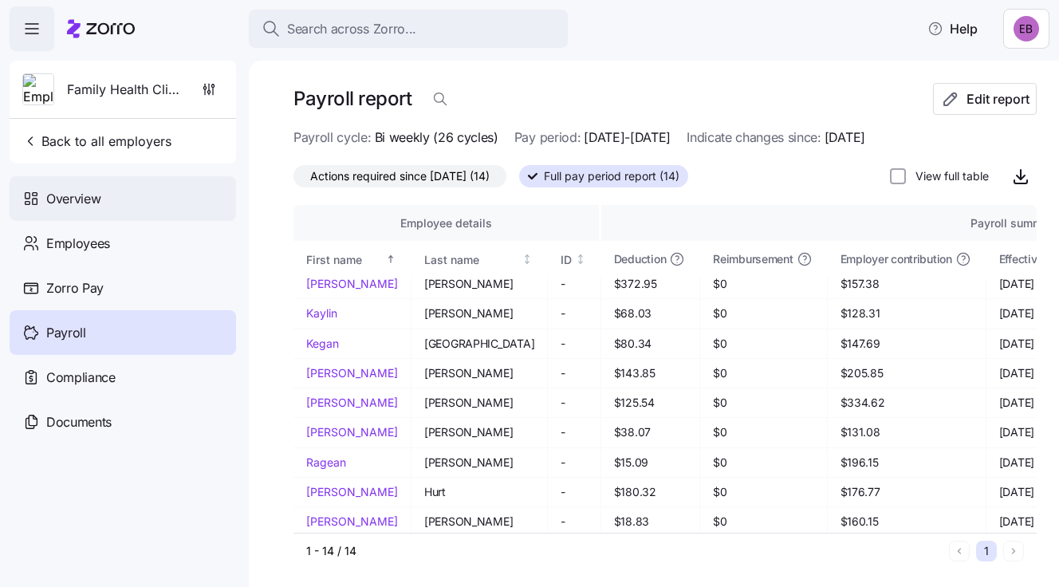
click at [84, 197] on span "Overview" at bounding box center [73, 199] width 54 height 20
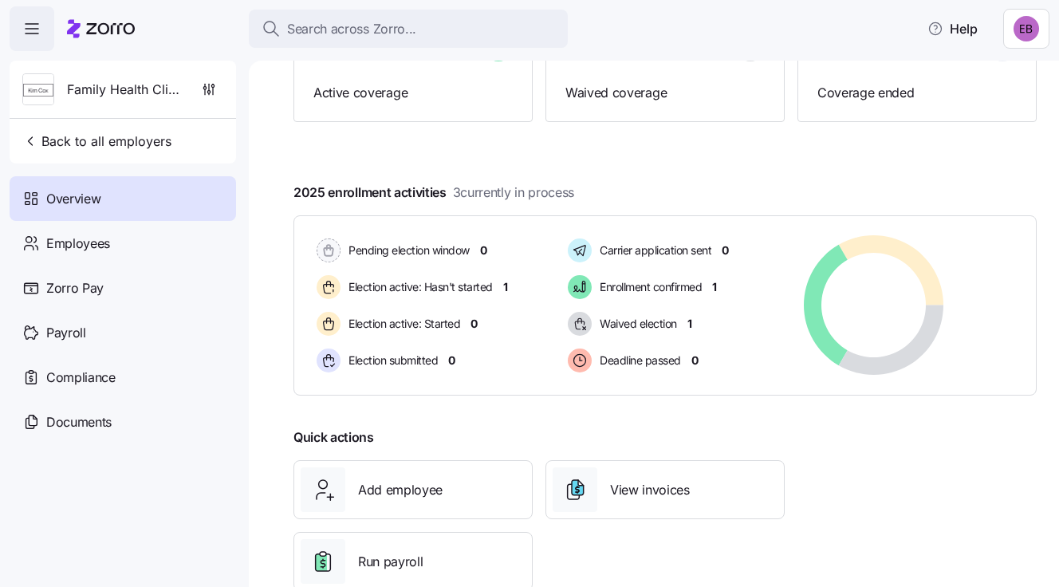
scroll to position [226, 0]
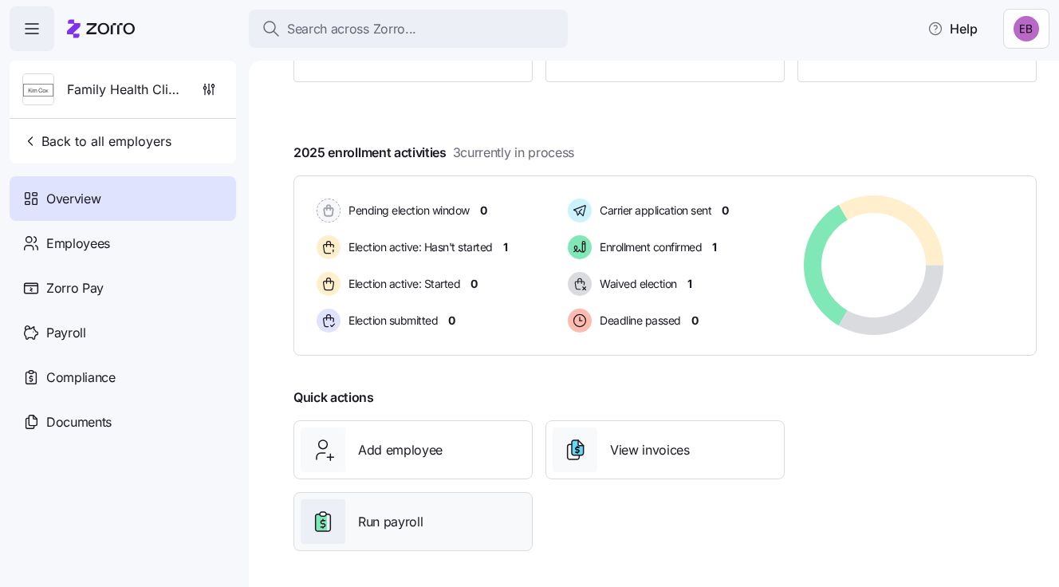
click at [367, 515] on span "Run payroll" at bounding box center [390, 522] width 65 height 20
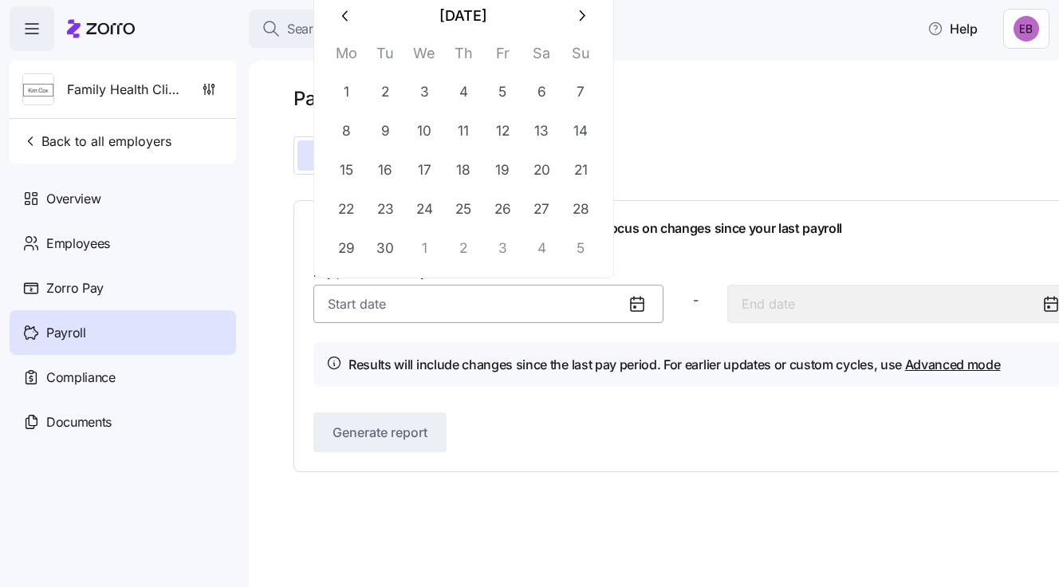
click at [364, 299] on input "Pay period (bi weekly) *" at bounding box center [488, 304] width 350 height 38
click at [346, 90] on button "1" at bounding box center [346, 92] width 38 height 38
type input "[DATE]"
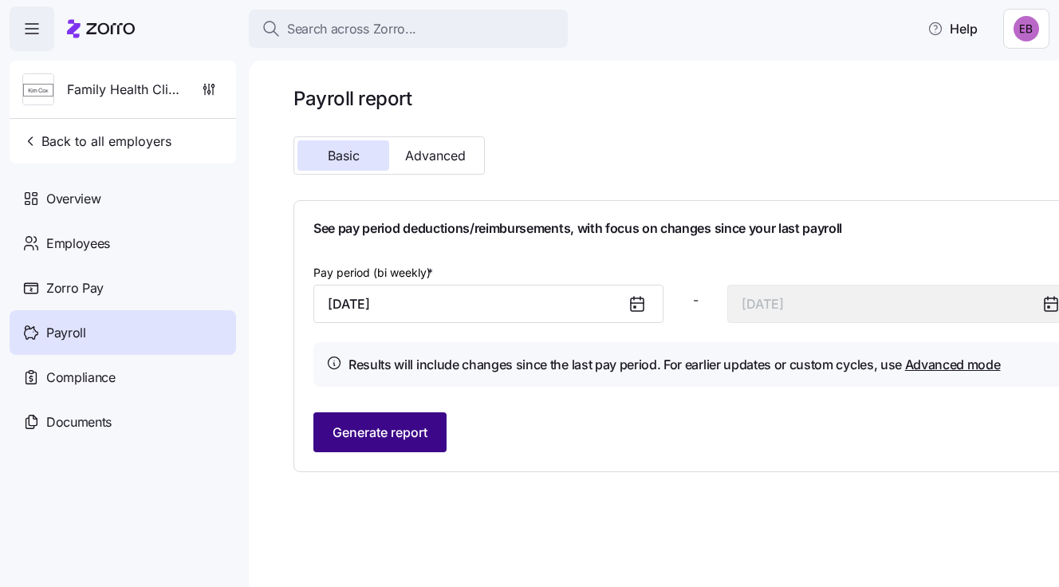
click at [384, 431] on span "Generate report" at bounding box center [380, 432] width 95 height 19
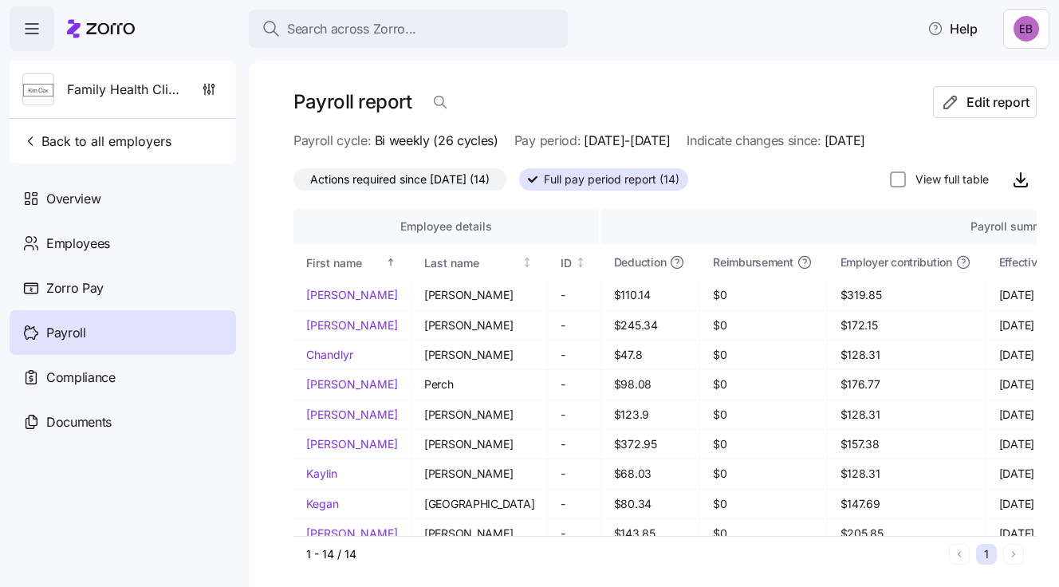
click at [581, 178] on span "Full pay period report (14)" at bounding box center [612, 179] width 136 height 21
click at [519, 184] on input "Full pay period report (14)" at bounding box center [519, 184] width 0 height 0
click at [1021, 179] on icon "button" at bounding box center [1021, 178] width 0 height 10
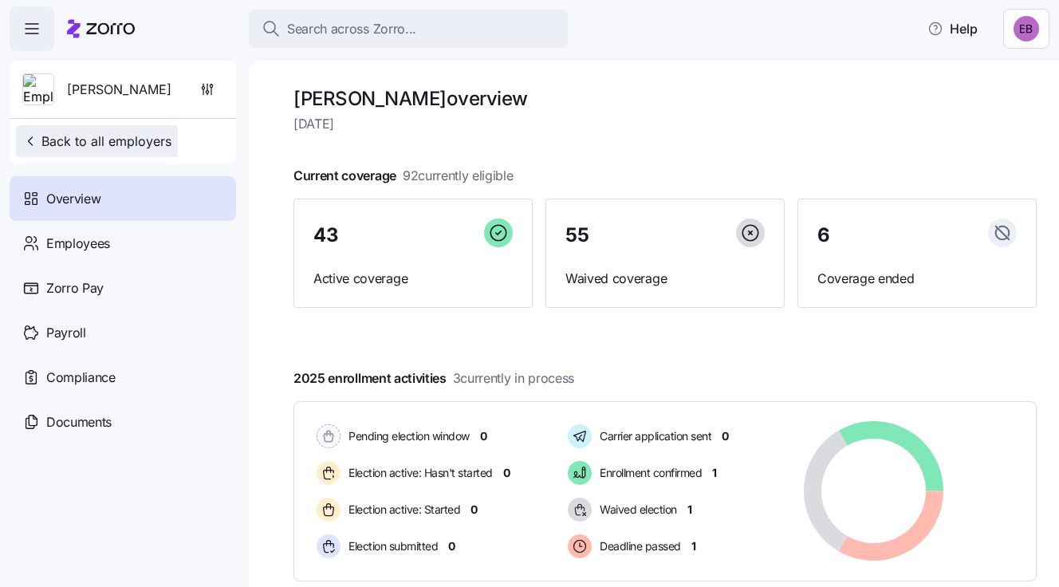
click at [115, 140] on span "Back to all employers" at bounding box center [96, 141] width 149 height 19
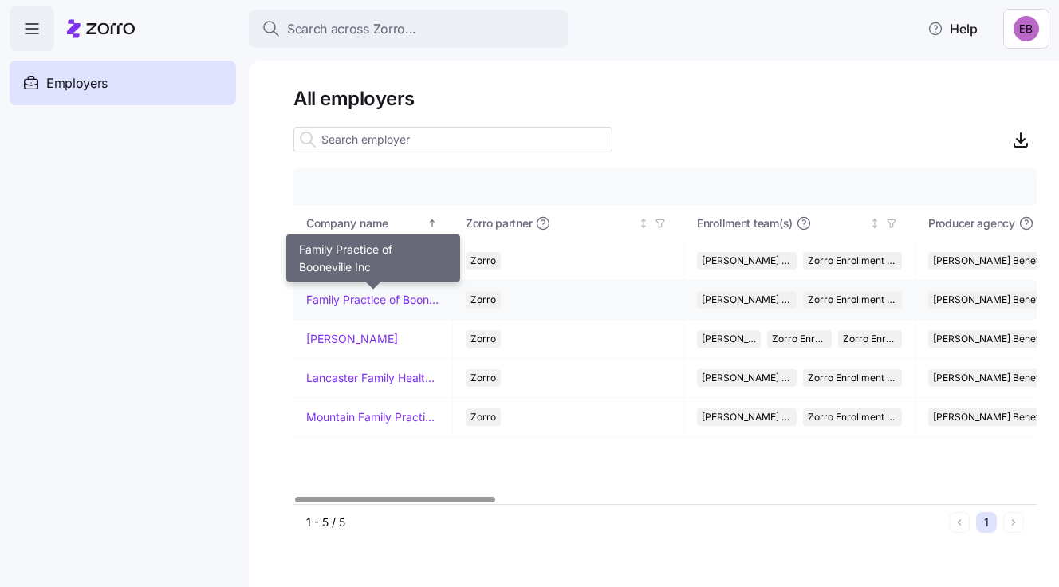
click at [338, 297] on link "Family Practice of Booneville Inc" at bounding box center [372, 300] width 133 height 16
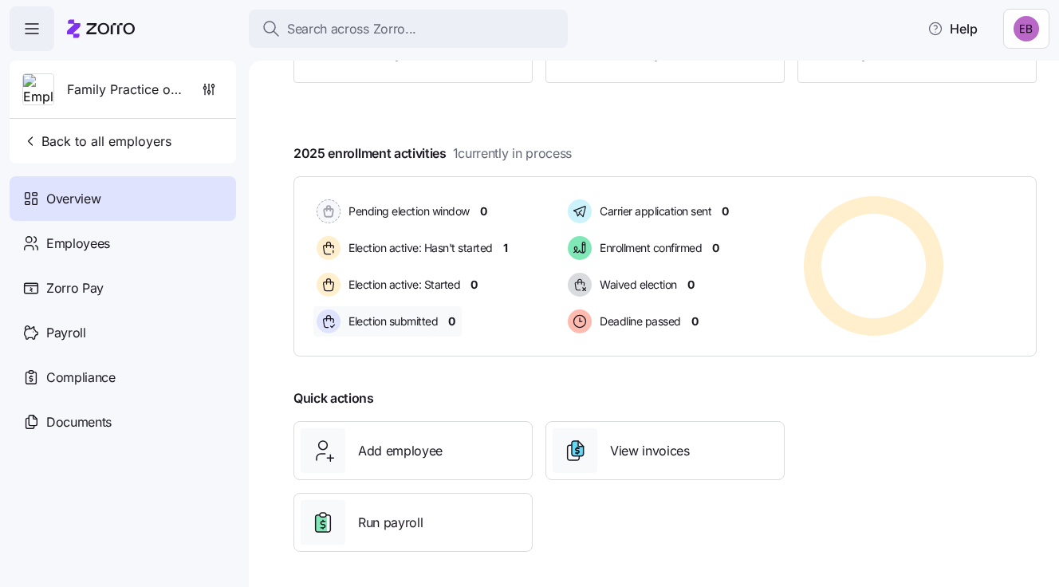
scroll to position [226, 0]
click at [382, 520] on span "Run payroll" at bounding box center [390, 522] width 65 height 20
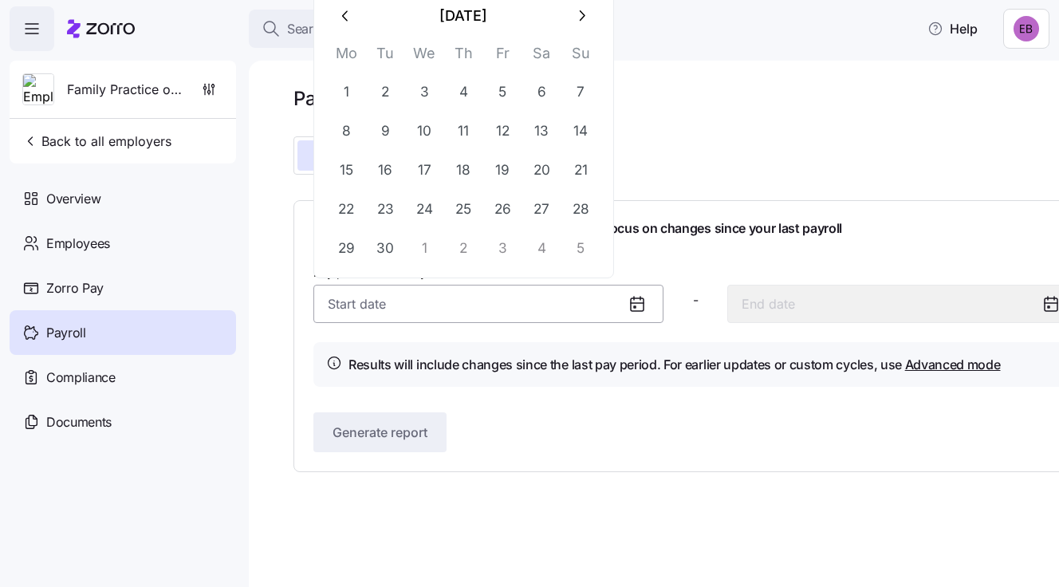
click at [373, 303] on input "Pay period (bi weekly) *" at bounding box center [488, 304] width 350 height 38
click at [347, 89] on button "1" at bounding box center [346, 92] width 38 height 38
type input "[DATE]"
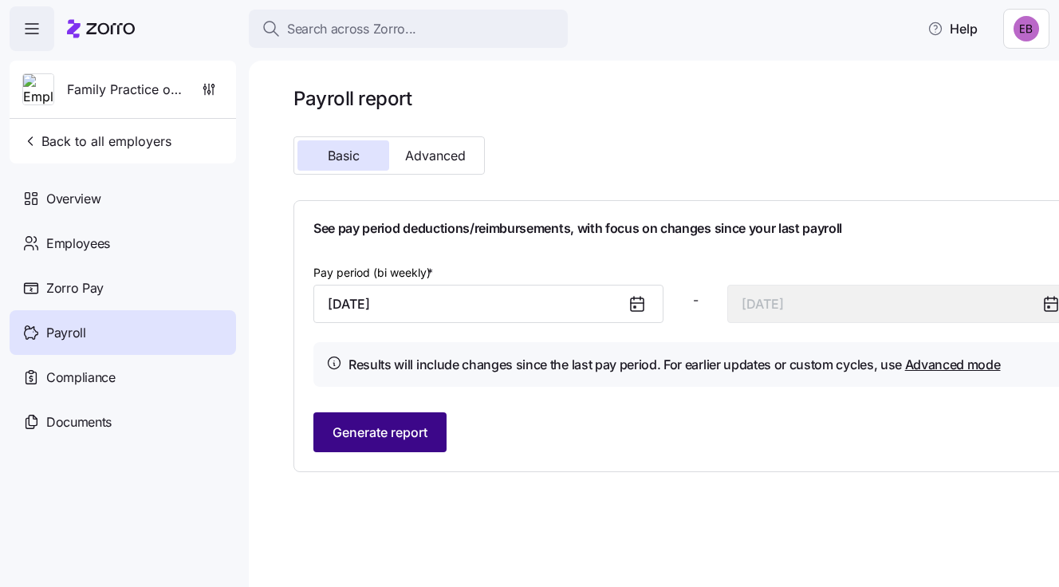
click at [384, 429] on span "Generate report" at bounding box center [380, 432] width 95 height 19
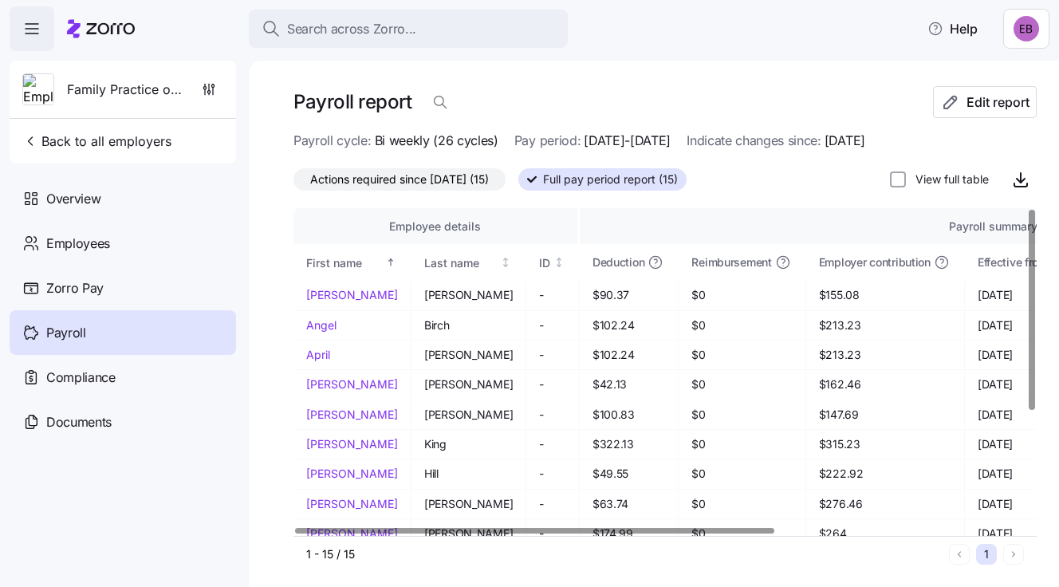
click at [608, 176] on span "Full pay period report (15)" at bounding box center [610, 179] width 135 height 21
click at [518, 184] on input "Full pay period report (15)" at bounding box center [518, 184] width 0 height 0
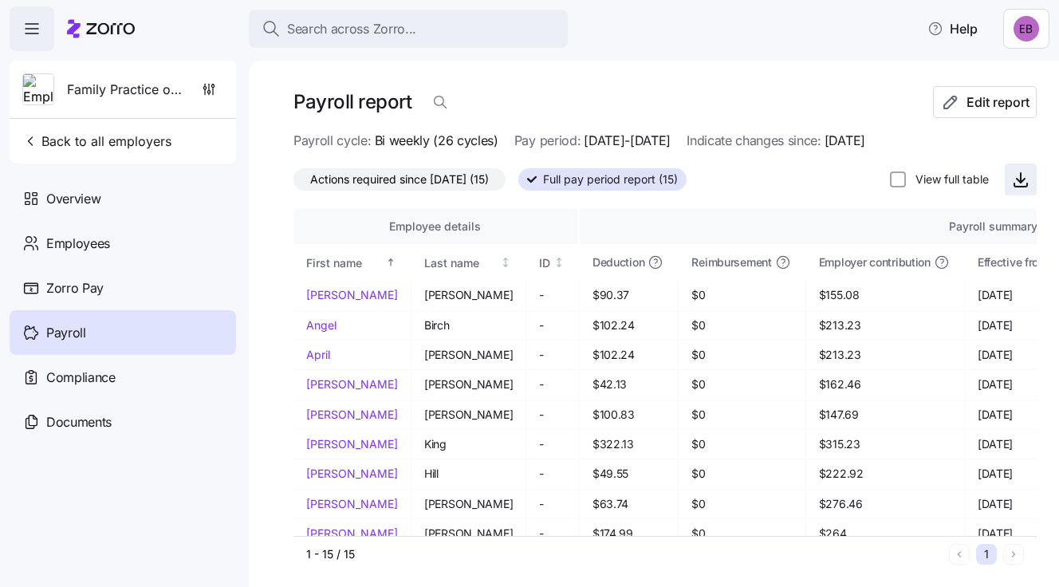
click at [1011, 178] on icon "button" at bounding box center [1020, 179] width 19 height 19
